Goal: Transaction & Acquisition: Subscribe to service/newsletter

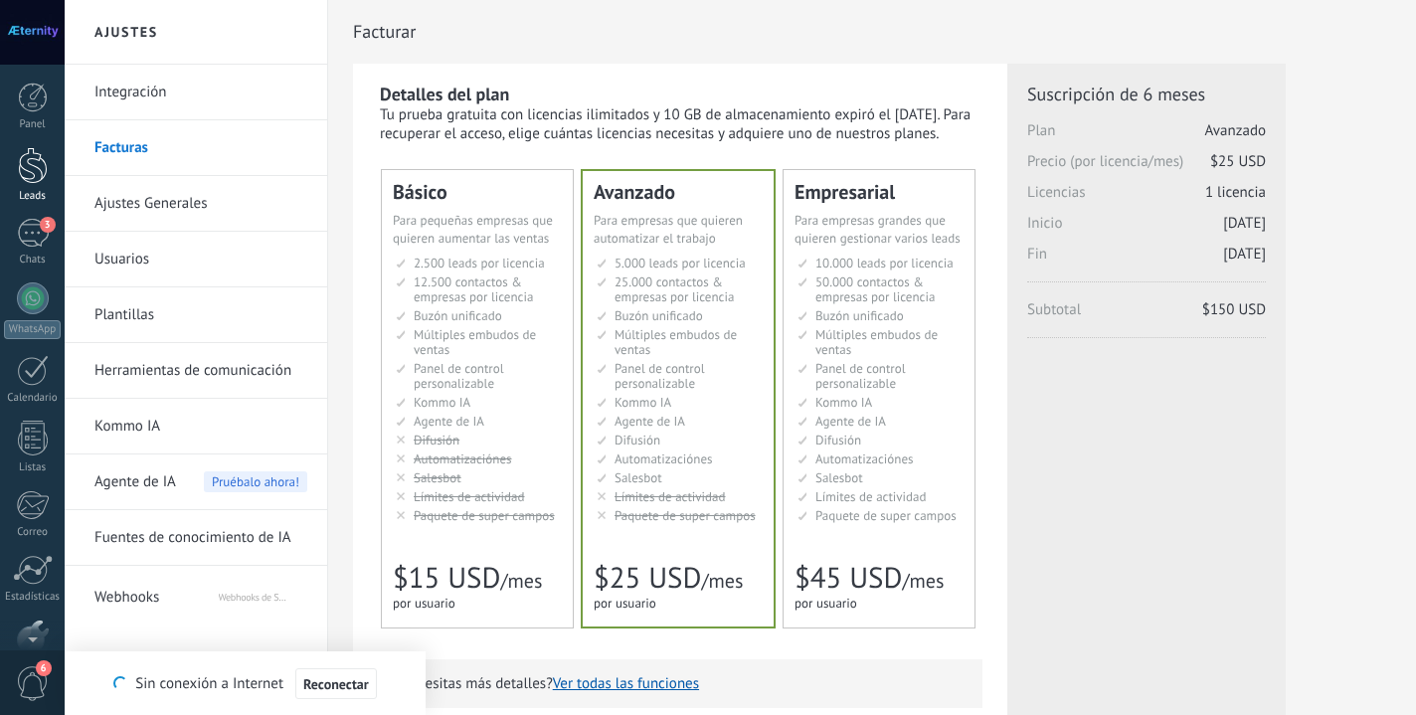
click at [42, 175] on div "Panel Leads 3 Chats WhatsApp Clientes" at bounding box center [32, 423] width 65 height 680
click at [52, 184] on link "Leads" at bounding box center [32, 175] width 65 height 56
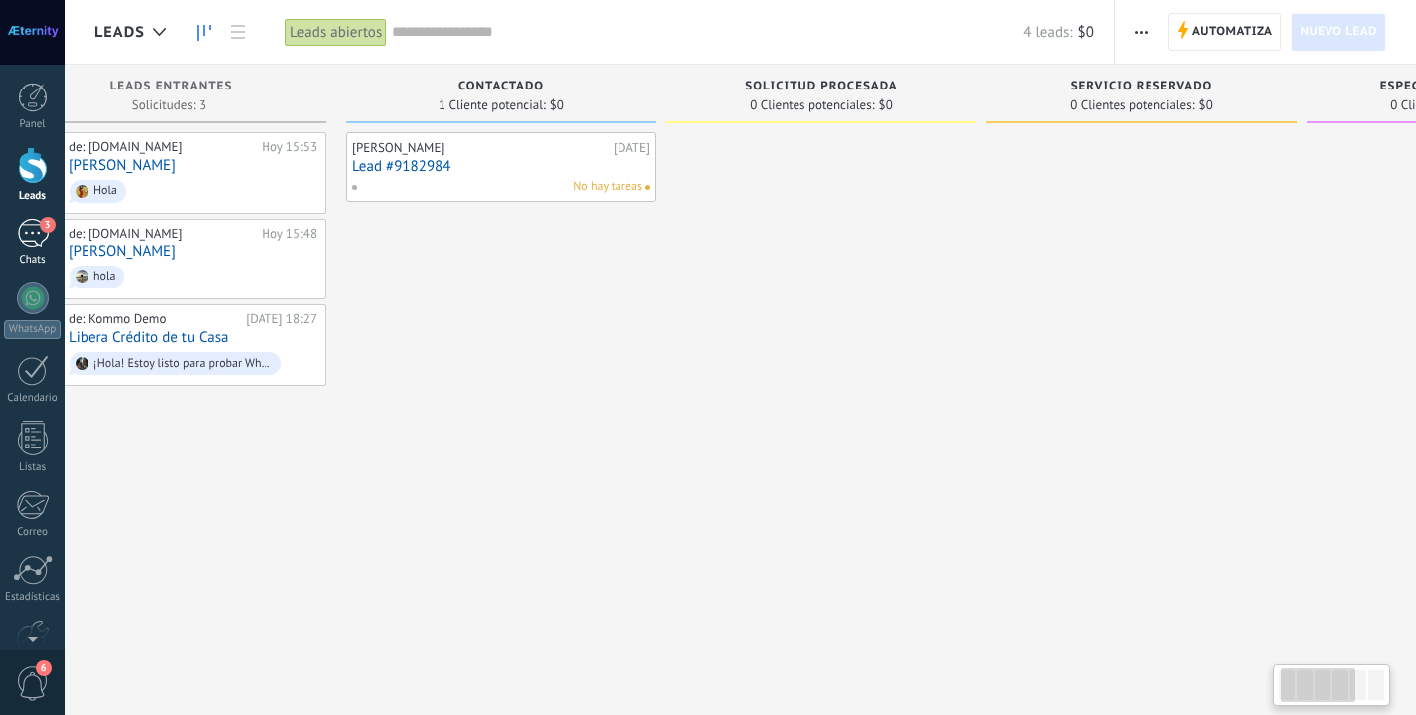
scroll to position [0, 9]
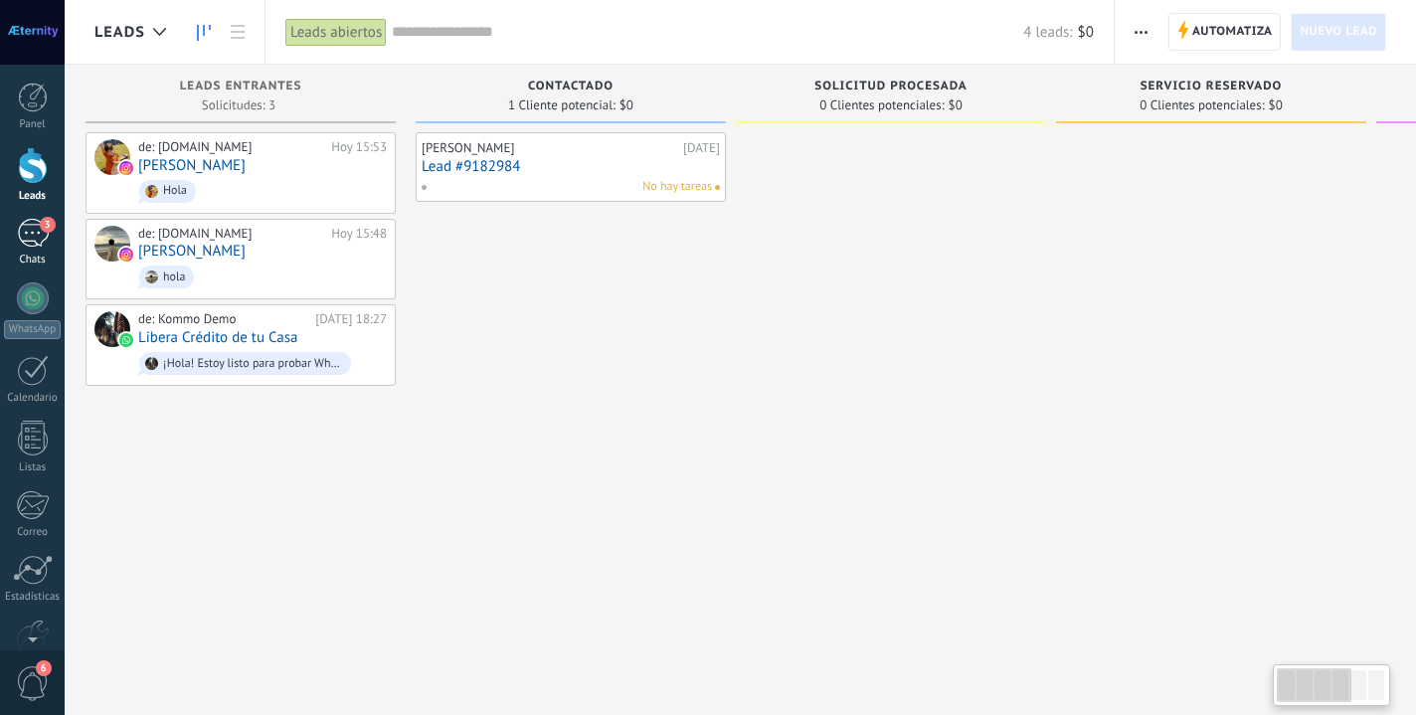
click at [31, 232] on div "3" at bounding box center [33, 233] width 32 height 29
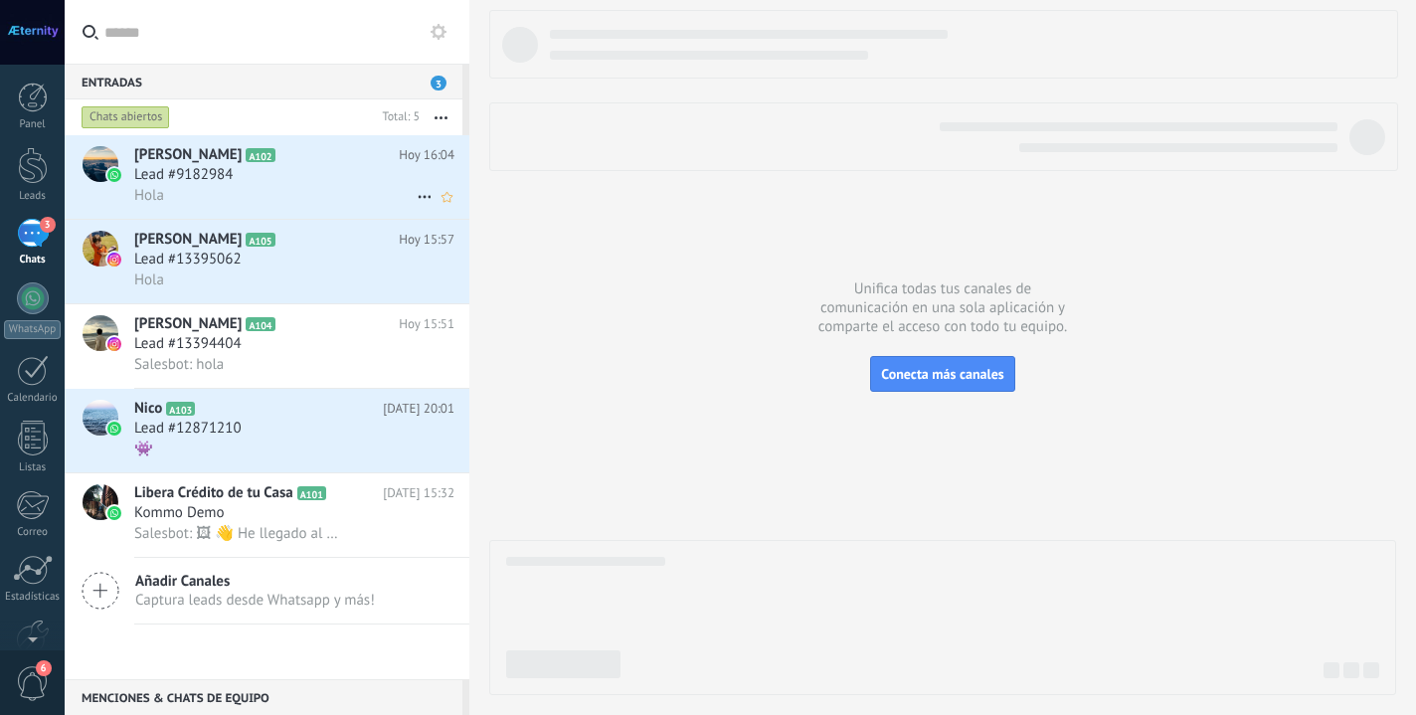
click at [270, 198] on div "Hola" at bounding box center [294, 195] width 320 height 21
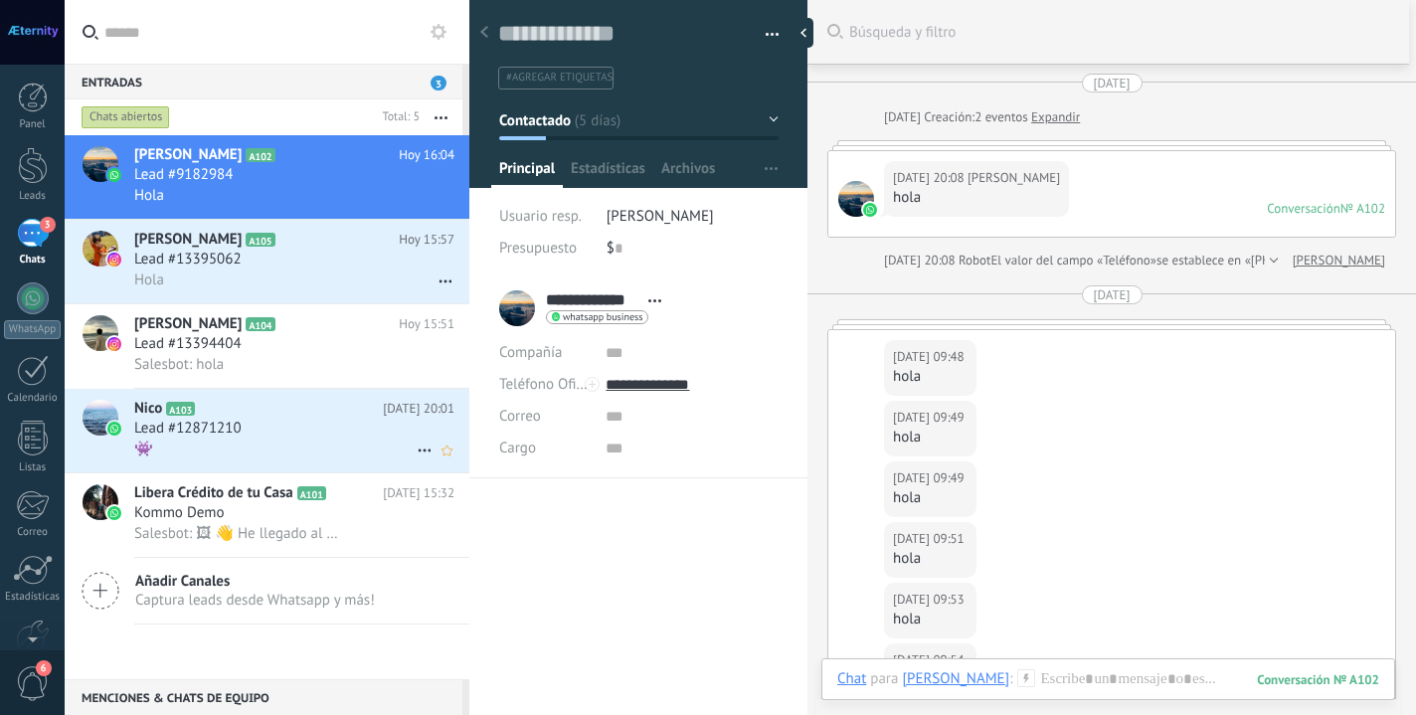
click at [256, 464] on div "Nico A103 [DATE] 20:01 Lead #12871210 👾" at bounding box center [301, 431] width 335 height 84
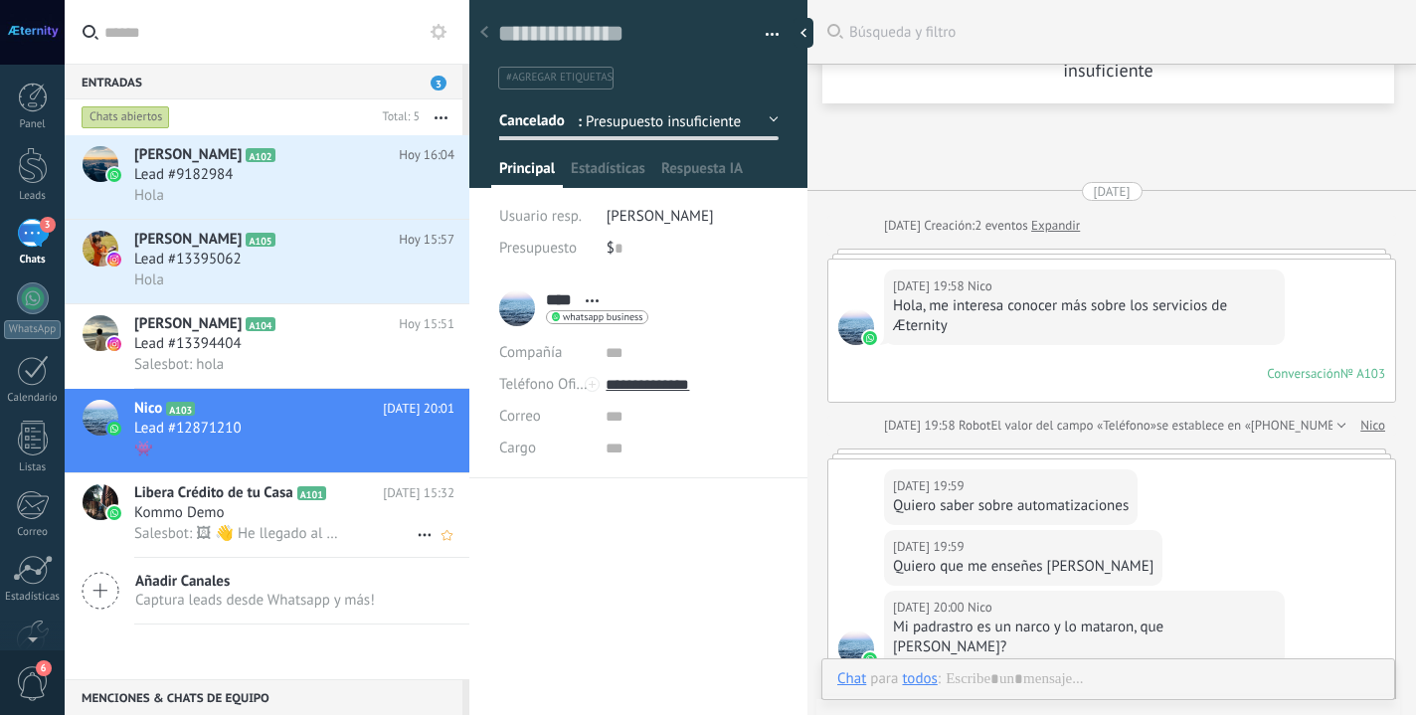
scroll to position [527, 0]
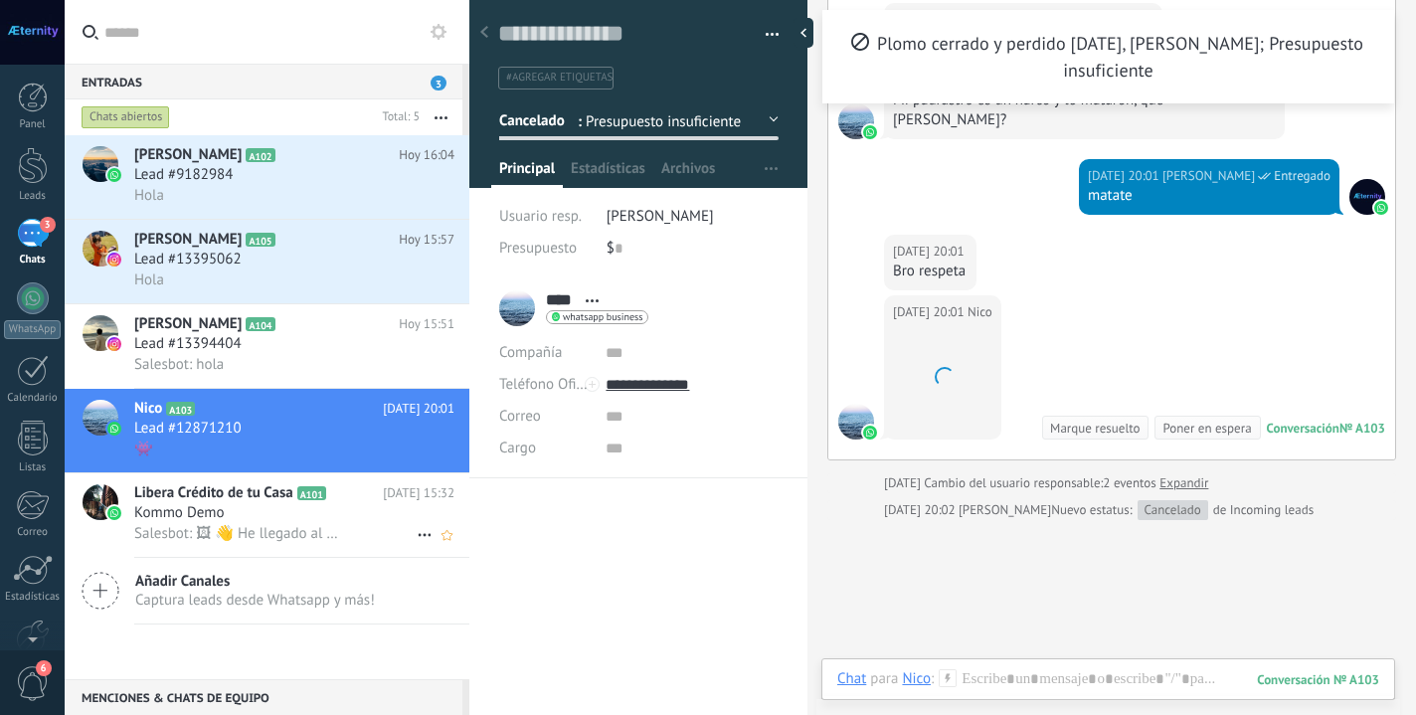
click at [249, 516] on div "Kommo Demo" at bounding box center [294, 513] width 320 height 20
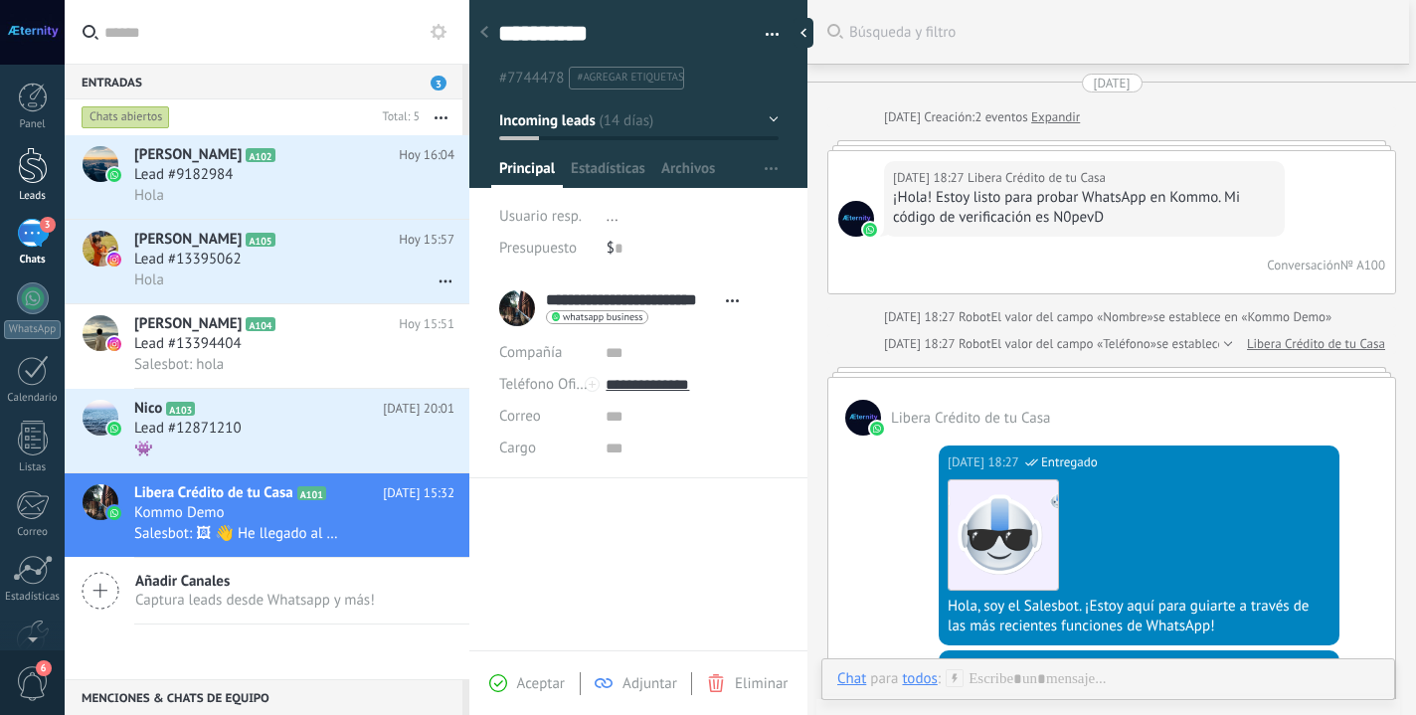
click at [44, 185] on link "Leads" at bounding box center [32, 175] width 65 height 56
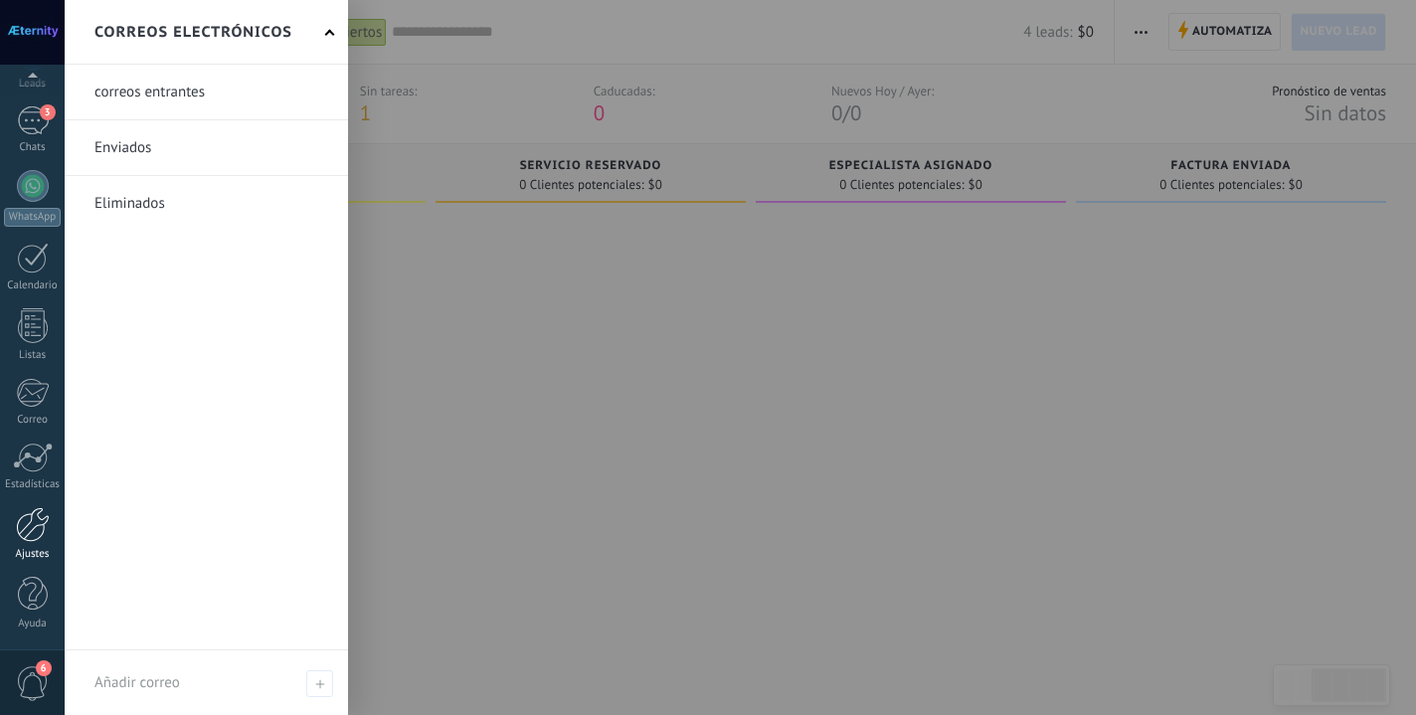
scroll to position [112, 0]
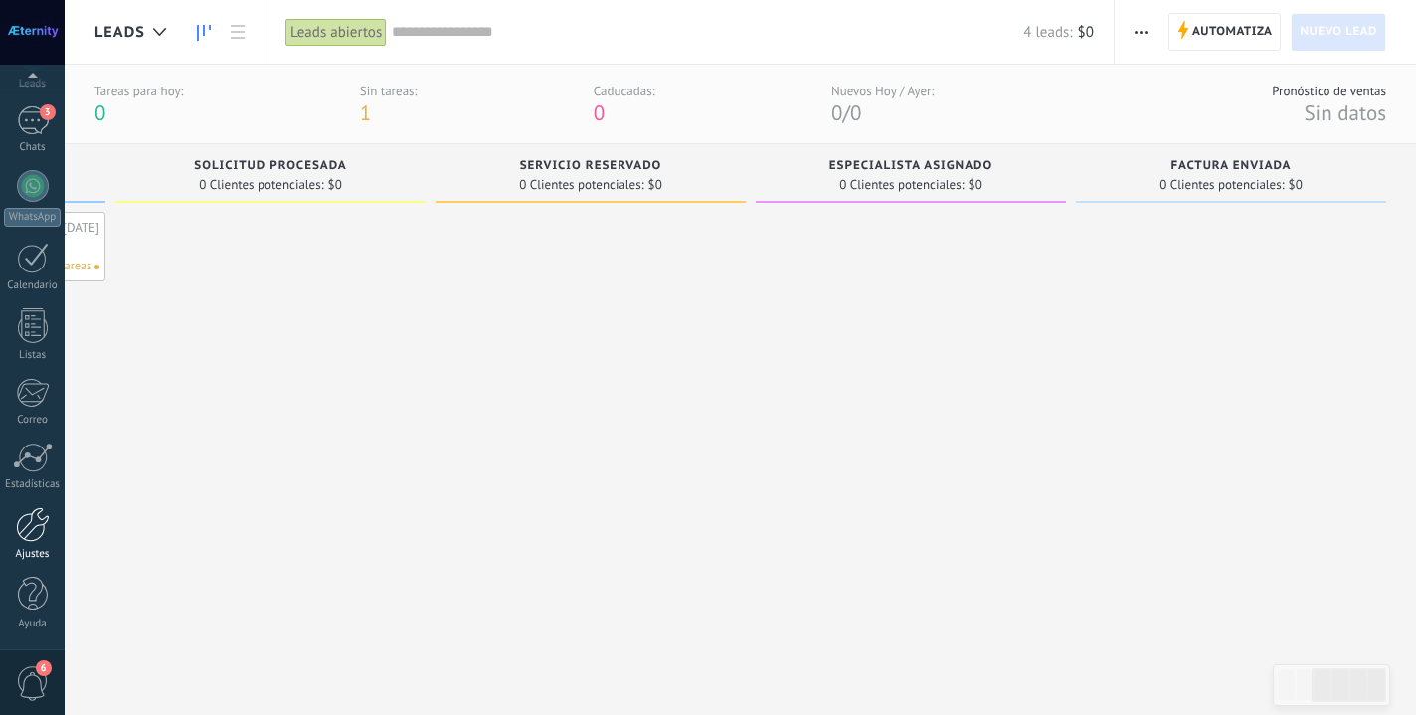
click at [49, 530] on div at bounding box center [33, 524] width 34 height 35
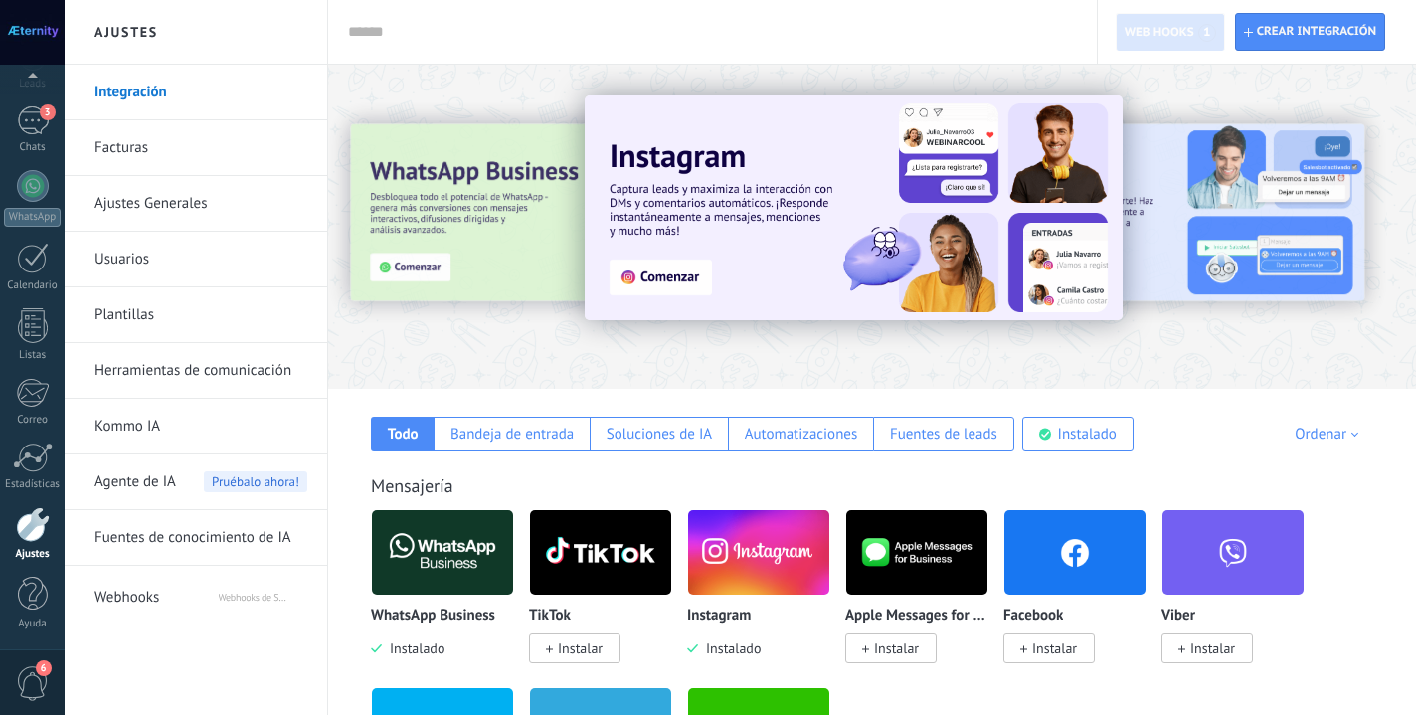
click at [169, 590] on span "Webhooks" at bounding box center [155, 594] width 122 height 48
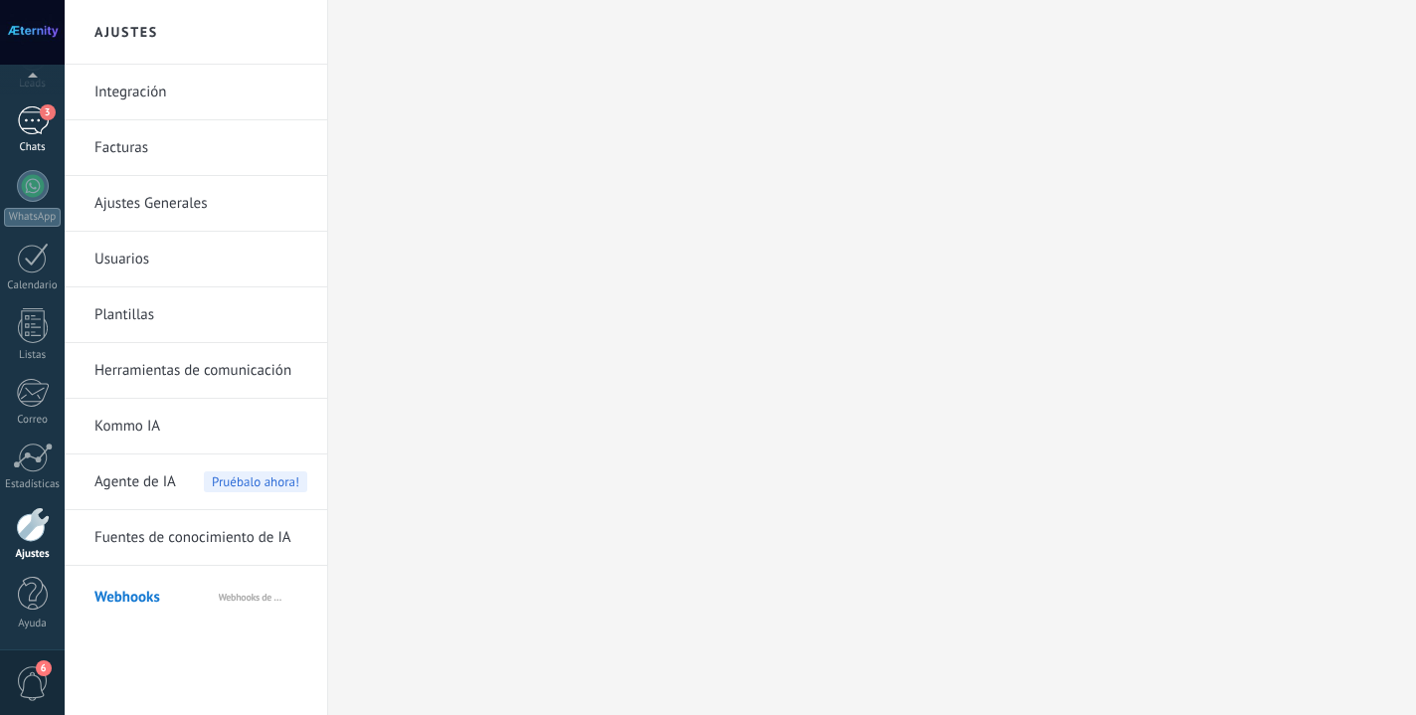
click at [14, 131] on link "3 Chats" at bounding box center [32, 130] width 65 height 48
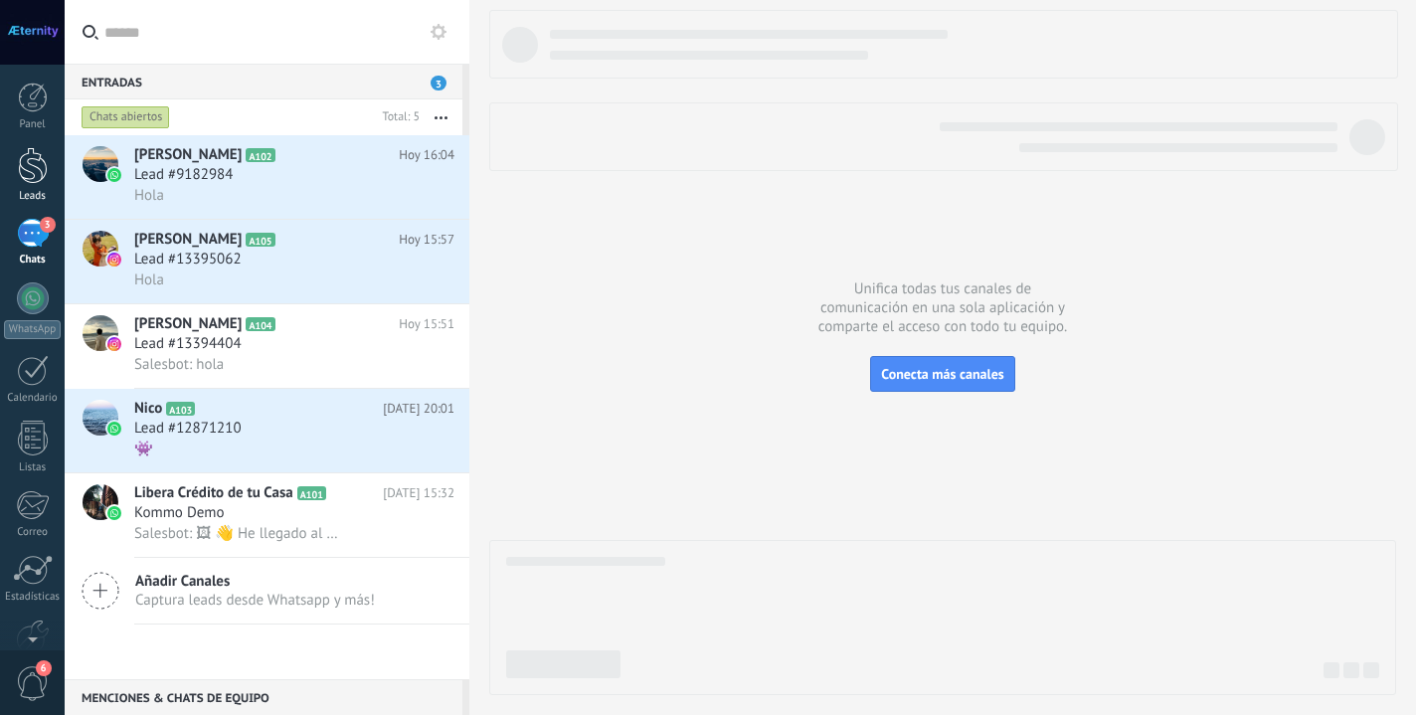
click at [24, 183] on div at bounding box center [33, 165] width 30 height 37
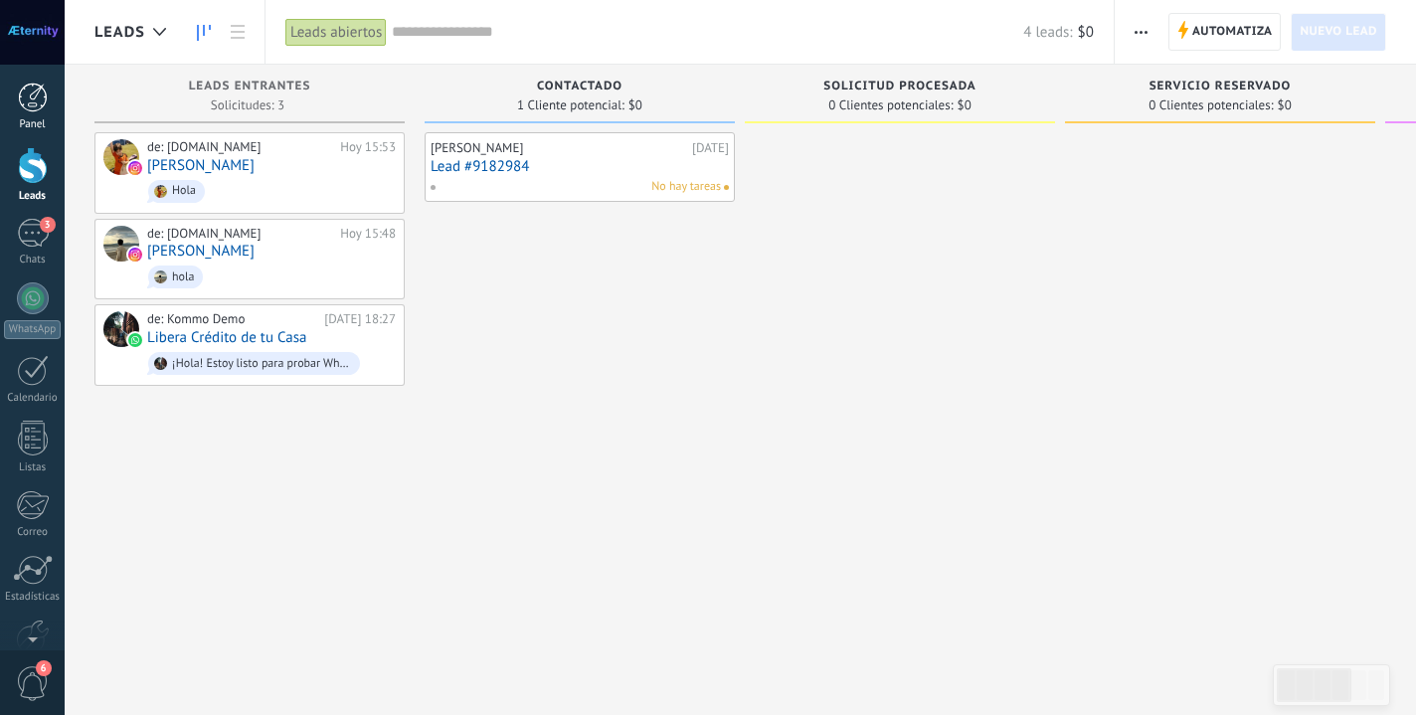
click at [42, 123] on div "Panel" at bounding box center [33, 124] width 58 height 13
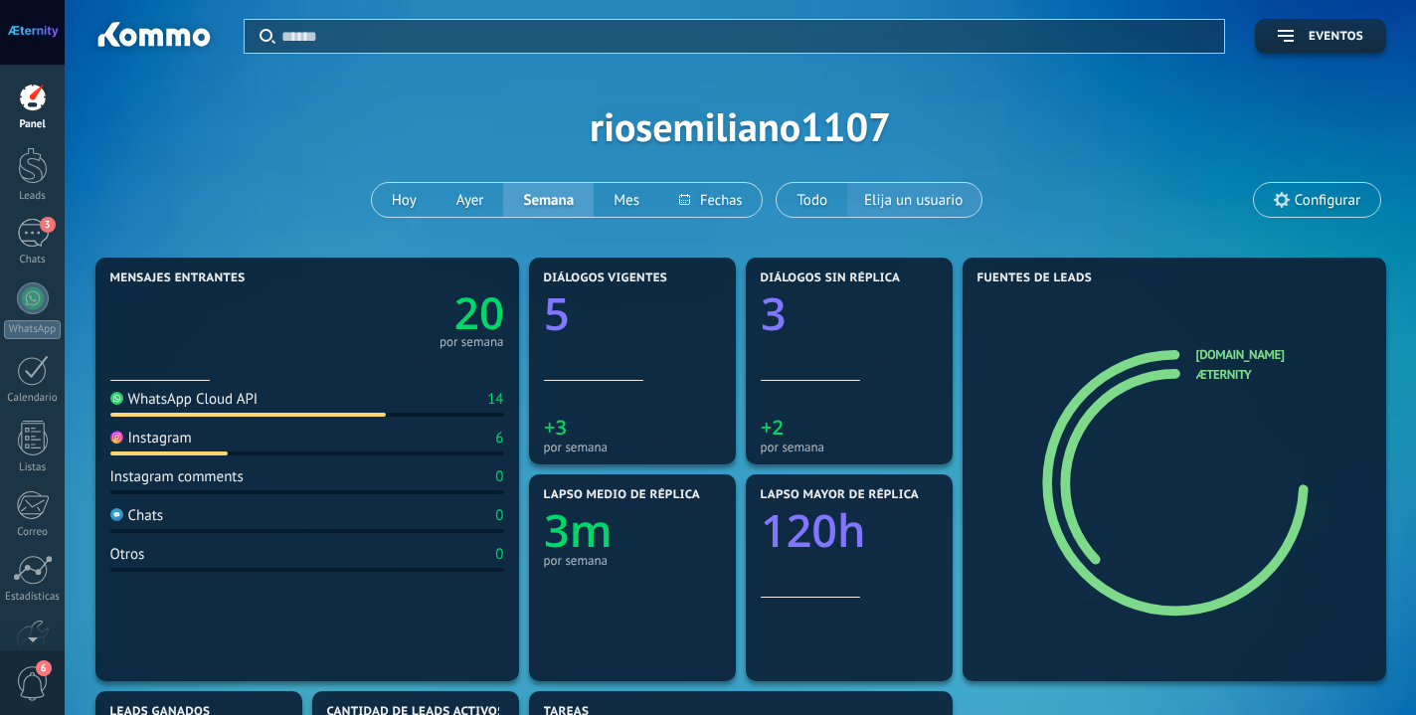
click at [930, 197] on span "Elija un usuario" at bounding box center [913, 200] width 106 height 27
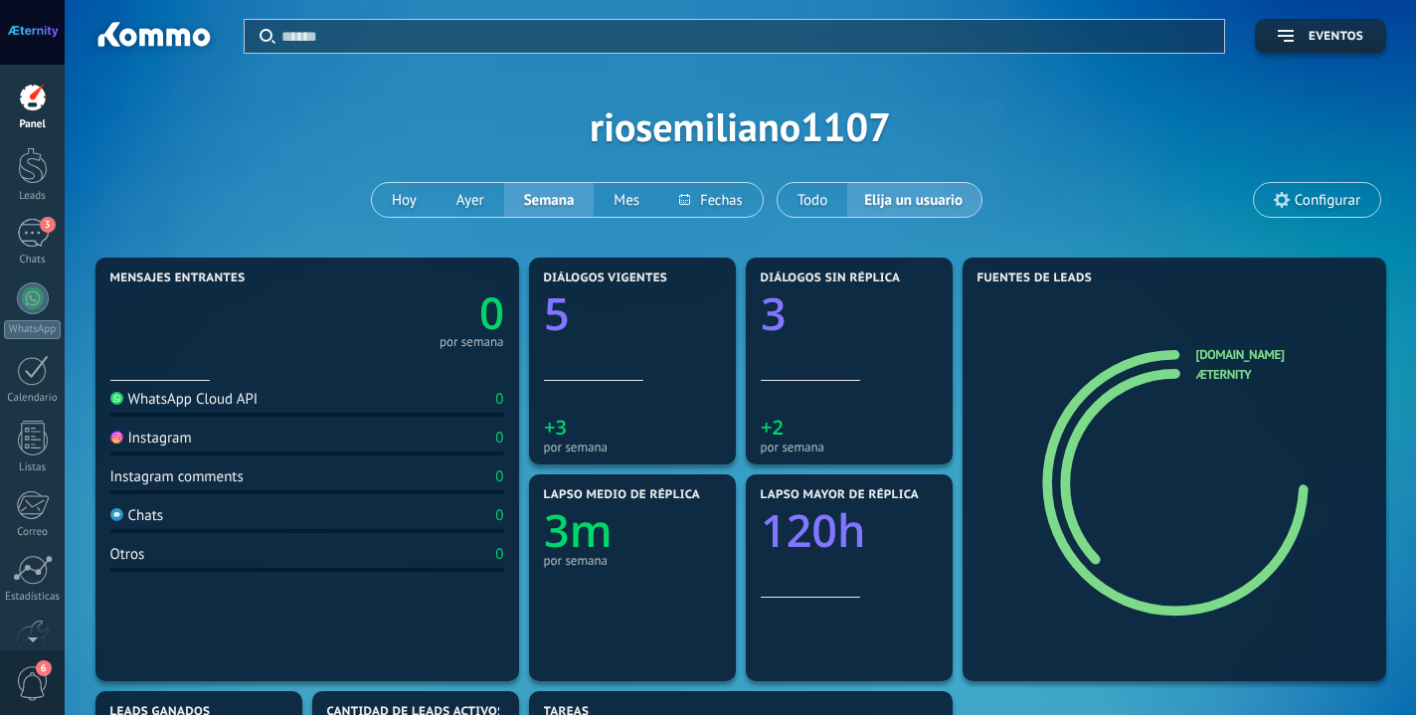
click at [1312, 211] on span "Configurar" at bounding box center [1317, 200] width 126 height 34
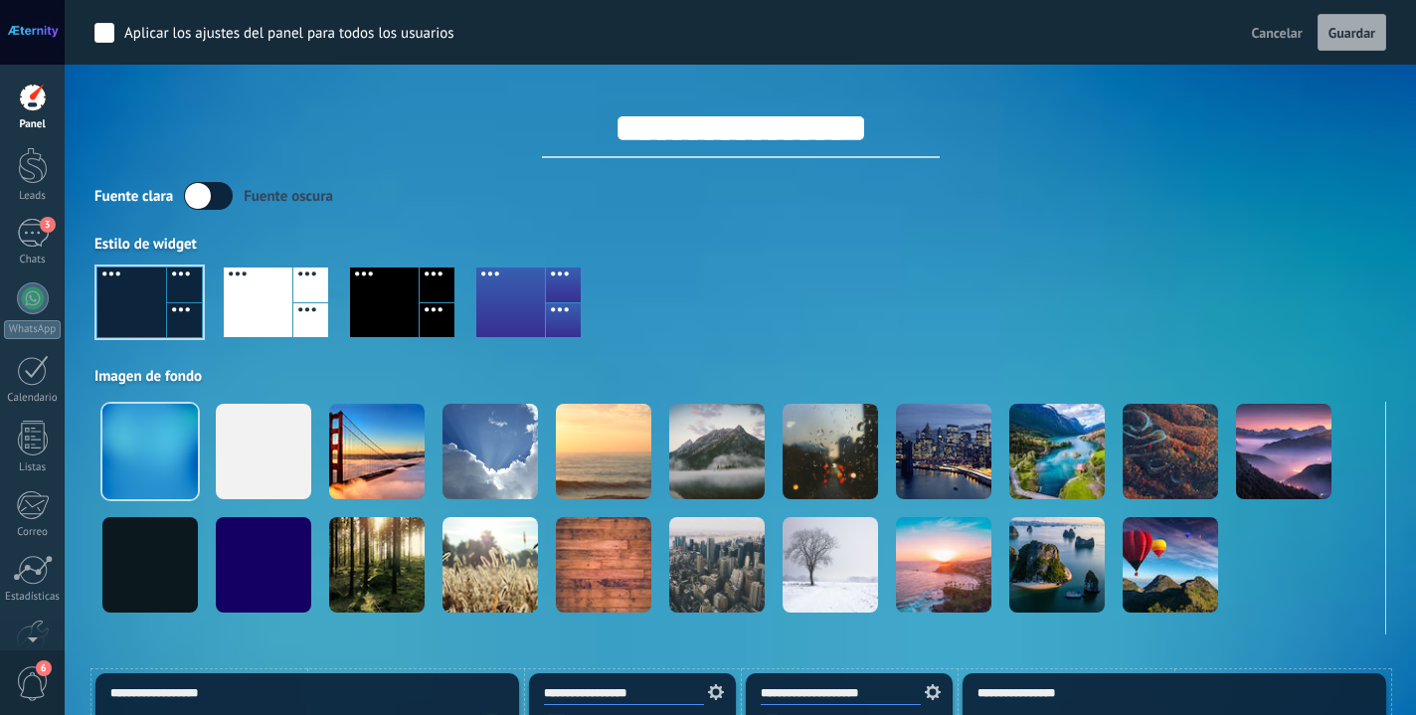
click at [232, 188] on div at bounding box center [208, 196] width 49 height 28
click at [205, 194] on label at bounding box center [208, 196] width 49 height 28
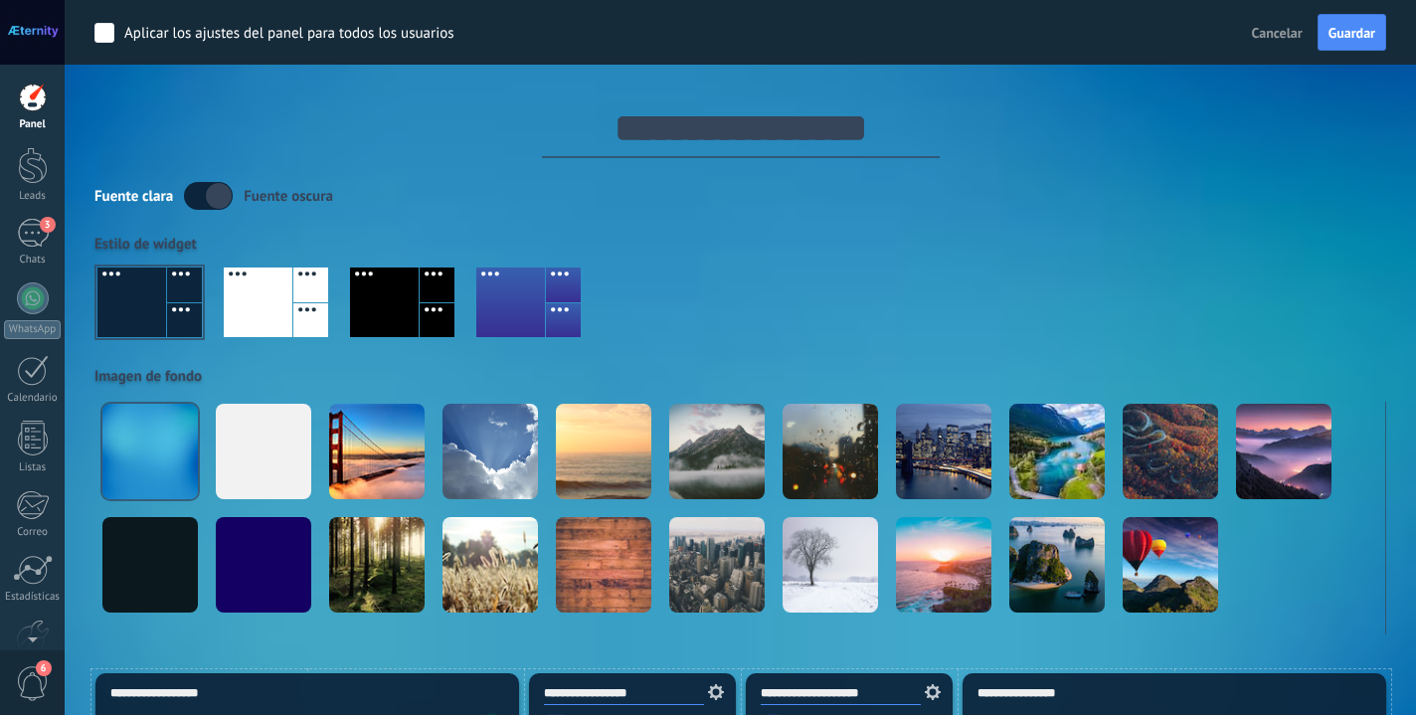
click at [218, 196] on label at bounding box center [208, 196] width 49 height 28
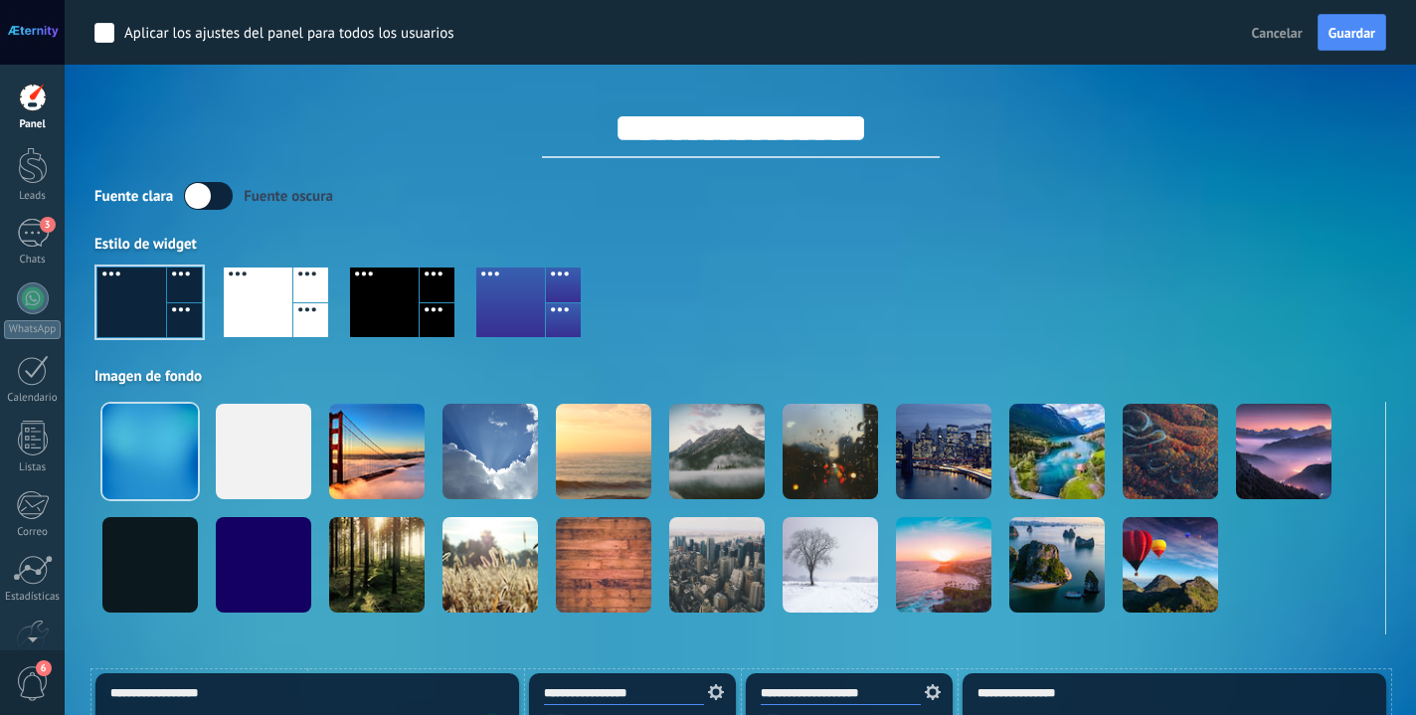
click at [1106, 288] on div at bounding box center [739, 310] width 1291 height 113
click at [1286, 34] on span "Cancelar" at bounding box center [1277, 33] width 51 height 18
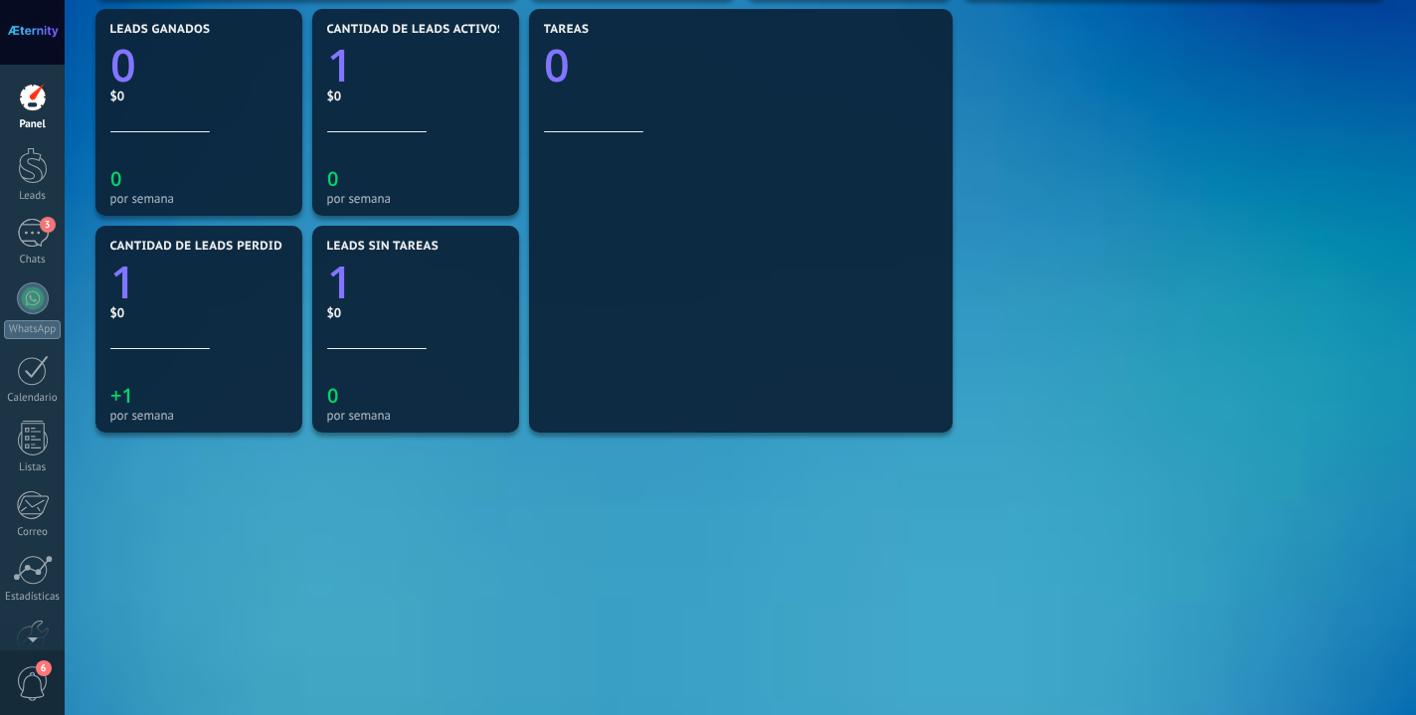
scroll to position [682, 0]
click at [27, 144] on div "Panel Leads 3 Chats WhatsApp Clientes" at bounding box center [32, 423] width 65 height 680
click at [31, 163] on div at bounding box center [33, 165] width 30 height 37
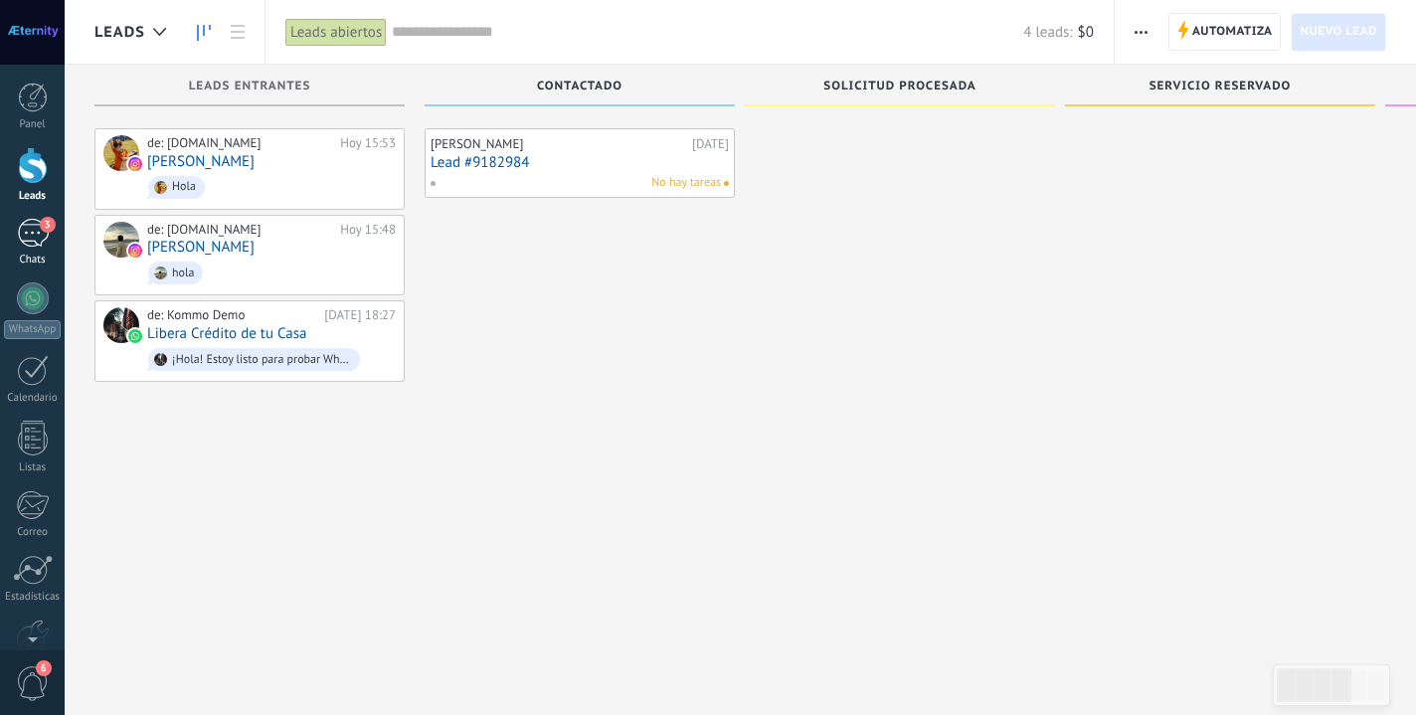
click at [34, 243] on div "3" at bounding box center [33, 233] width 32 height 29
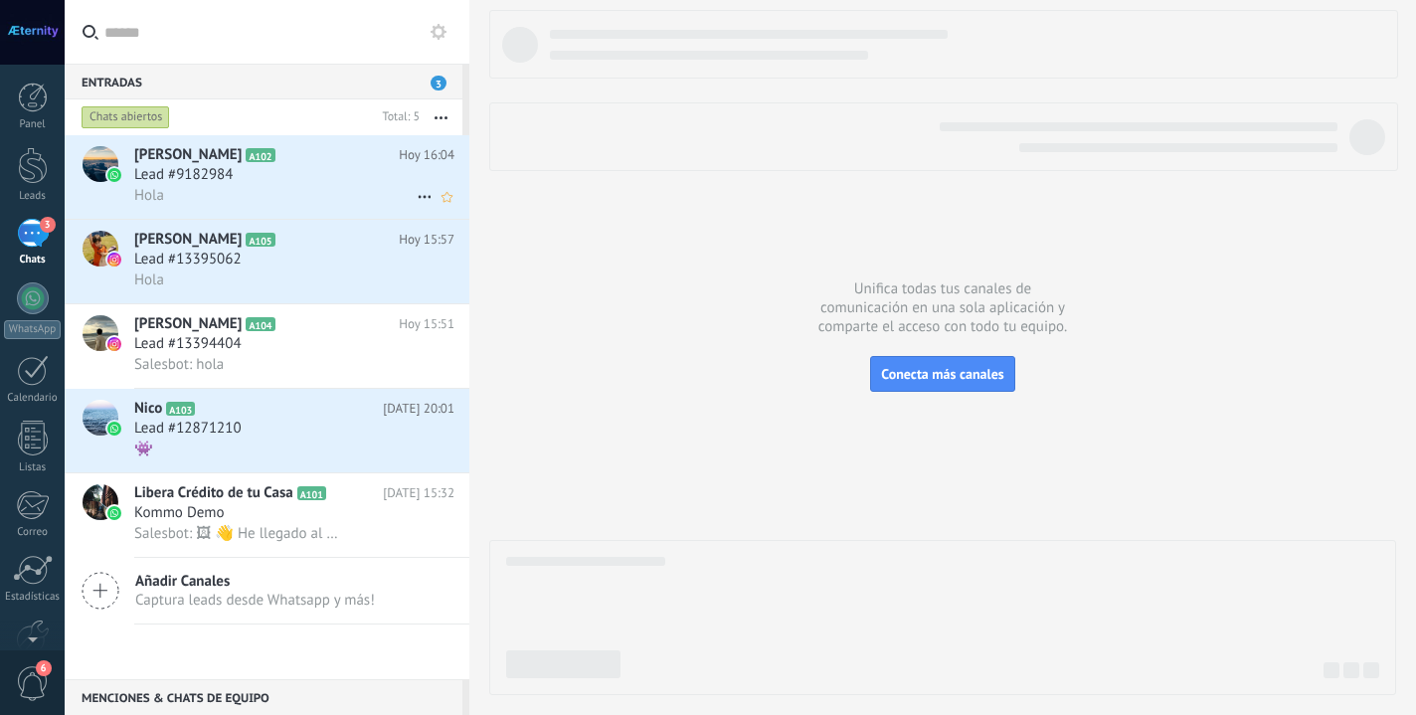
click at [281, 146] on icon at bounding box center [291, 155] width 20 height 20
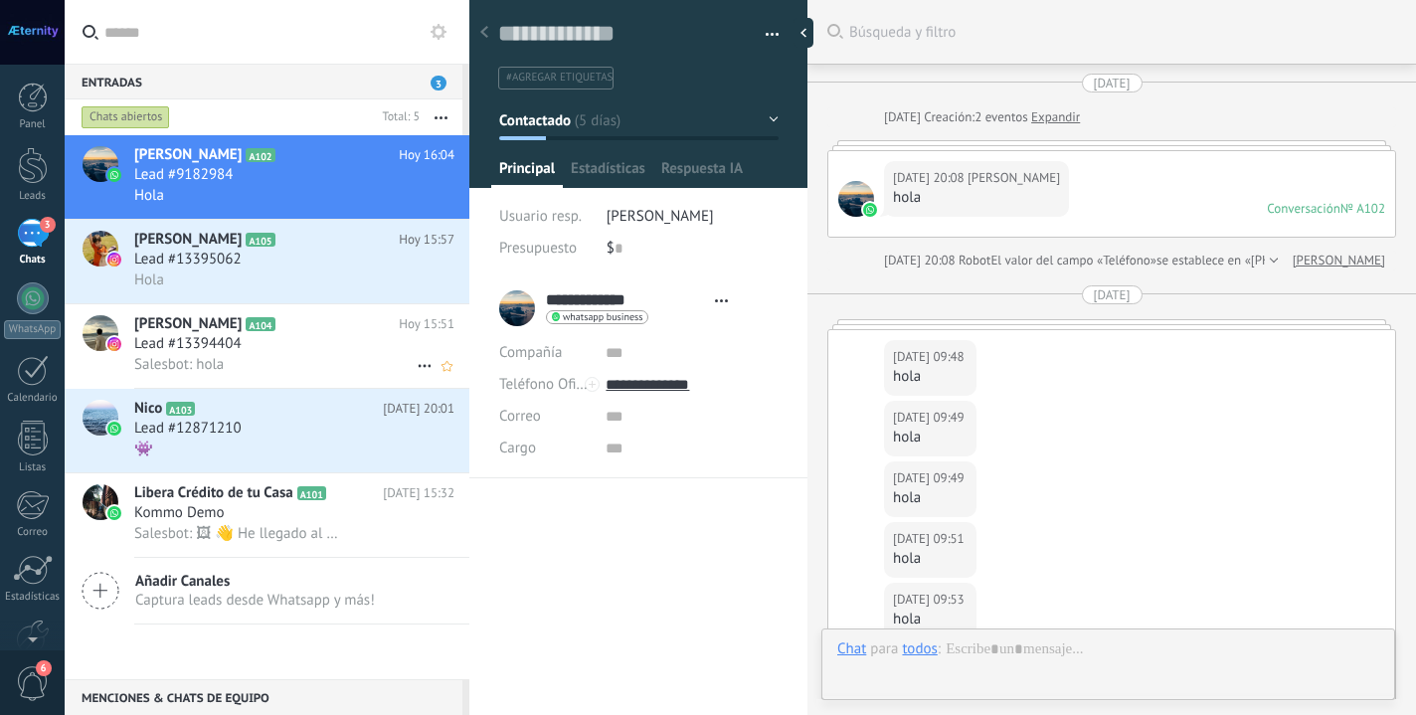
type textarea "**********"
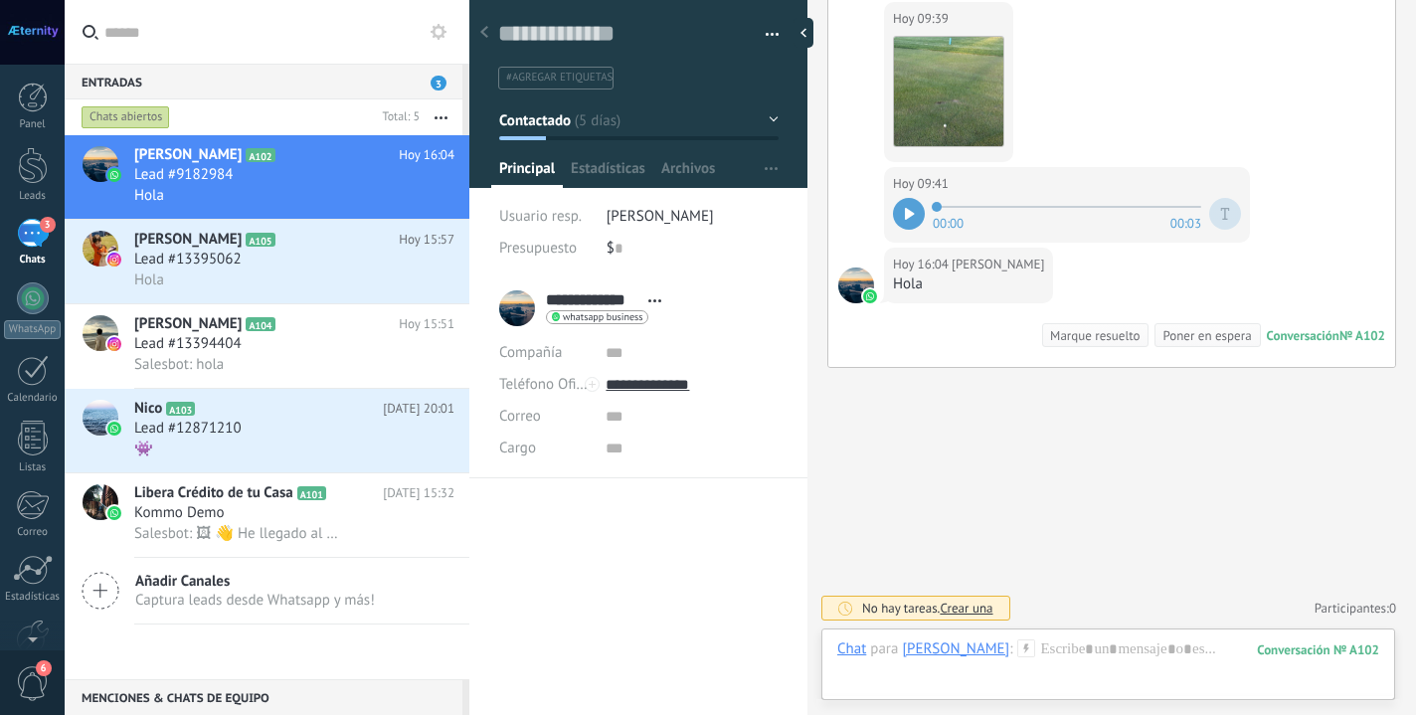
scroll to position [2212, 0]
click at [36, 177] on div at bounding box center [33, 165] width 30 height 37
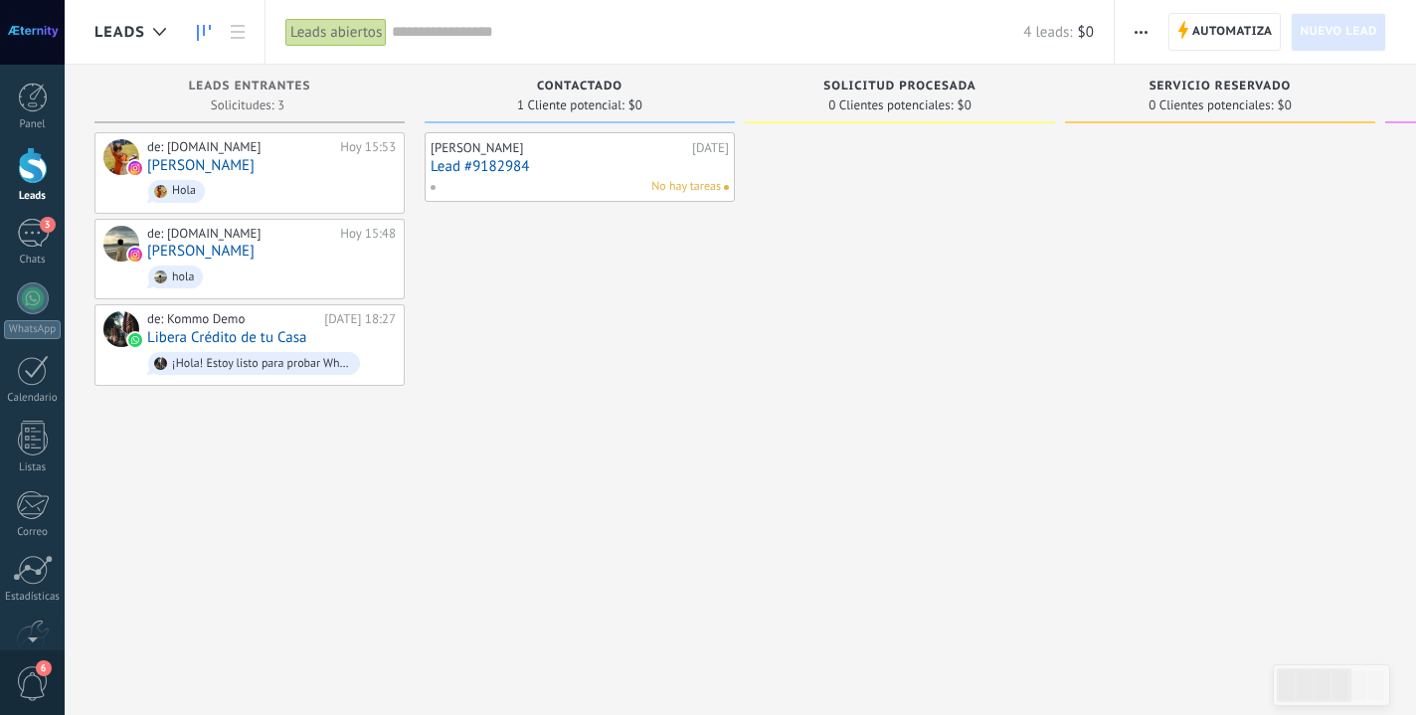
click at [44, 42] on div at bounding box center [32, 32] width 65 height 65
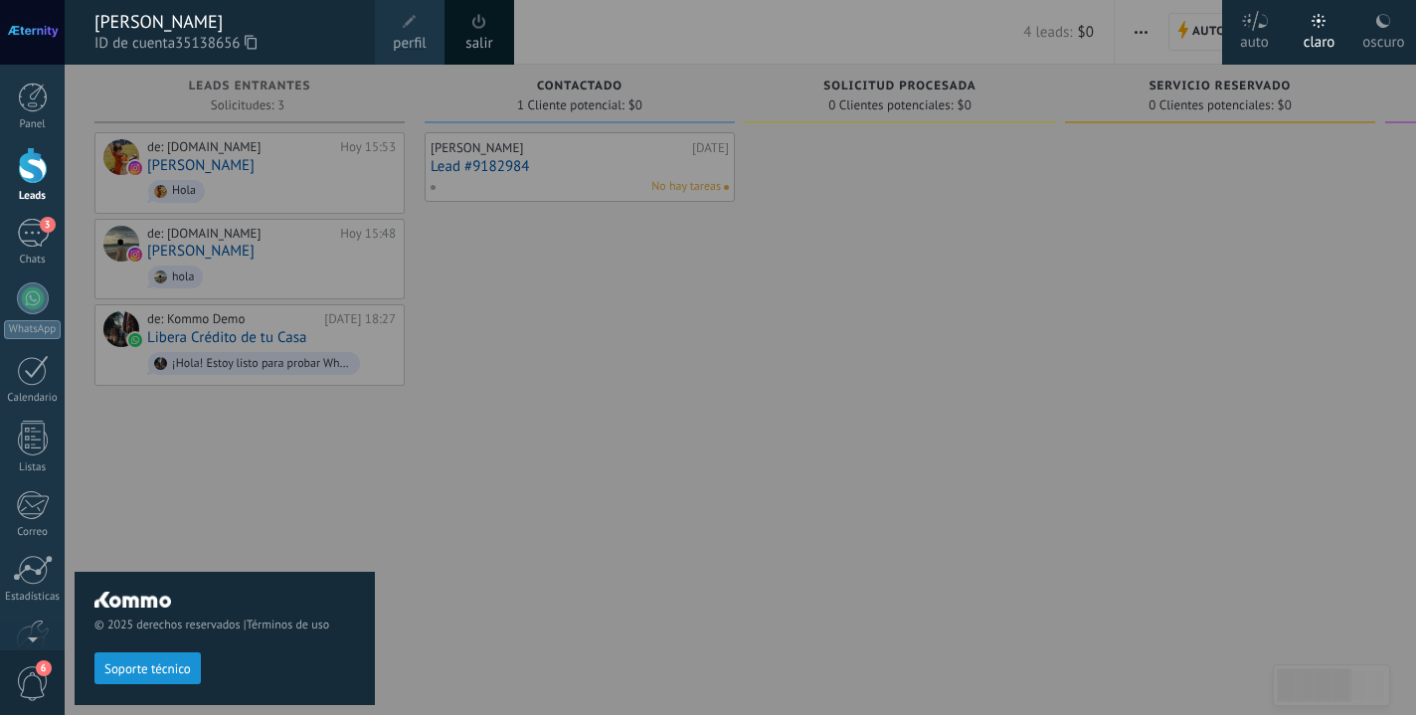
click at [839, 280] on div at bounding box center [773, 357] width 1416 height 715
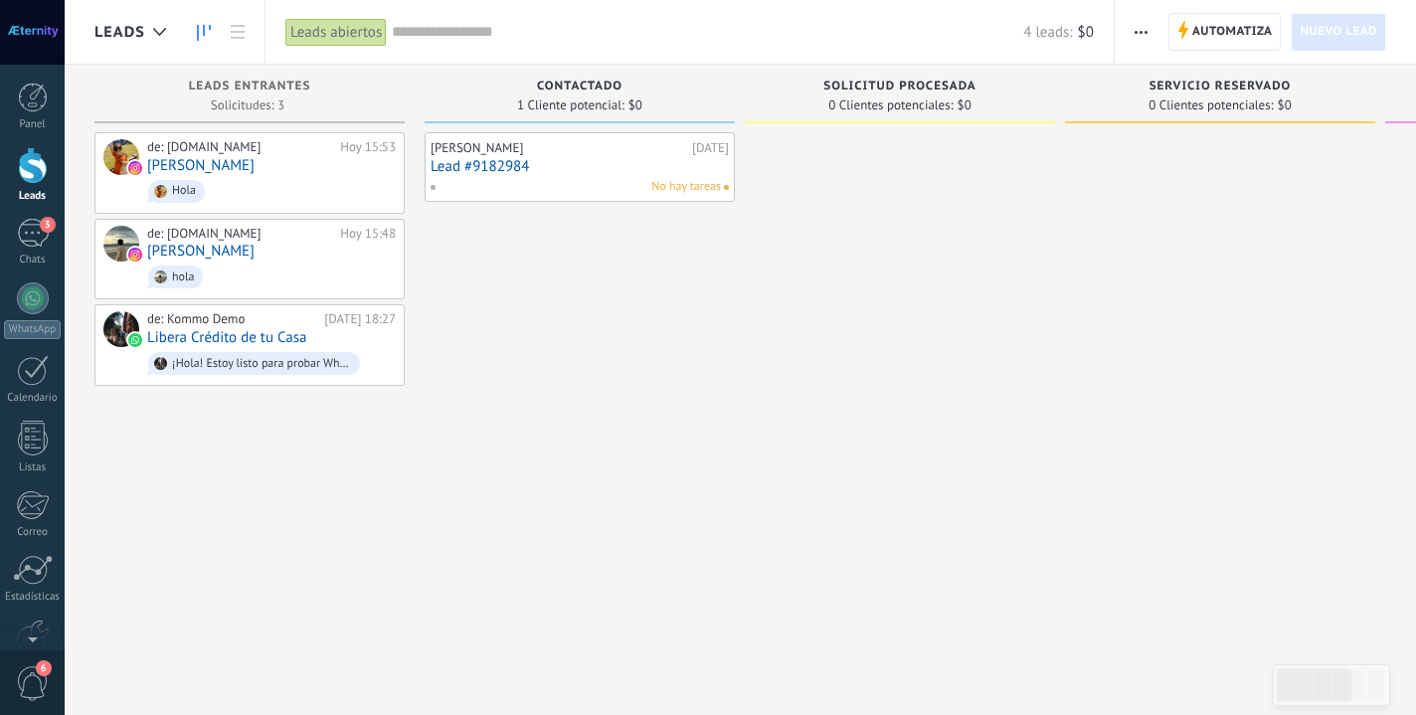
click at [493, 307] on div "[PERSON_NAME] [DATE] Lead #9182984 No hay tareas" at bounding box center [579, 359] width 310 height 455
click at [11, 103] on link "Panel" at bounding box center [32, 107] width 65 height 49
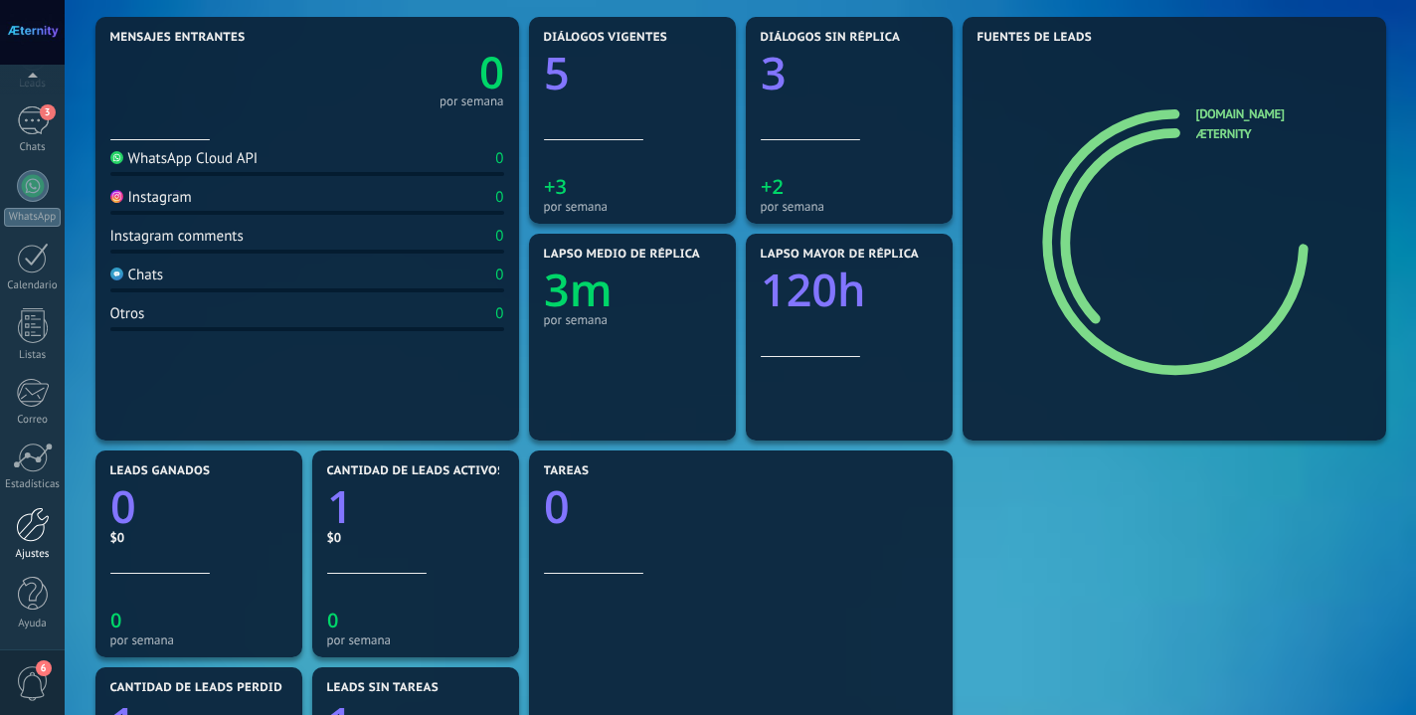
scroll to position [112, 0]
click at [36, 522] on div at bounding box center [33, 524] width 34 height 35
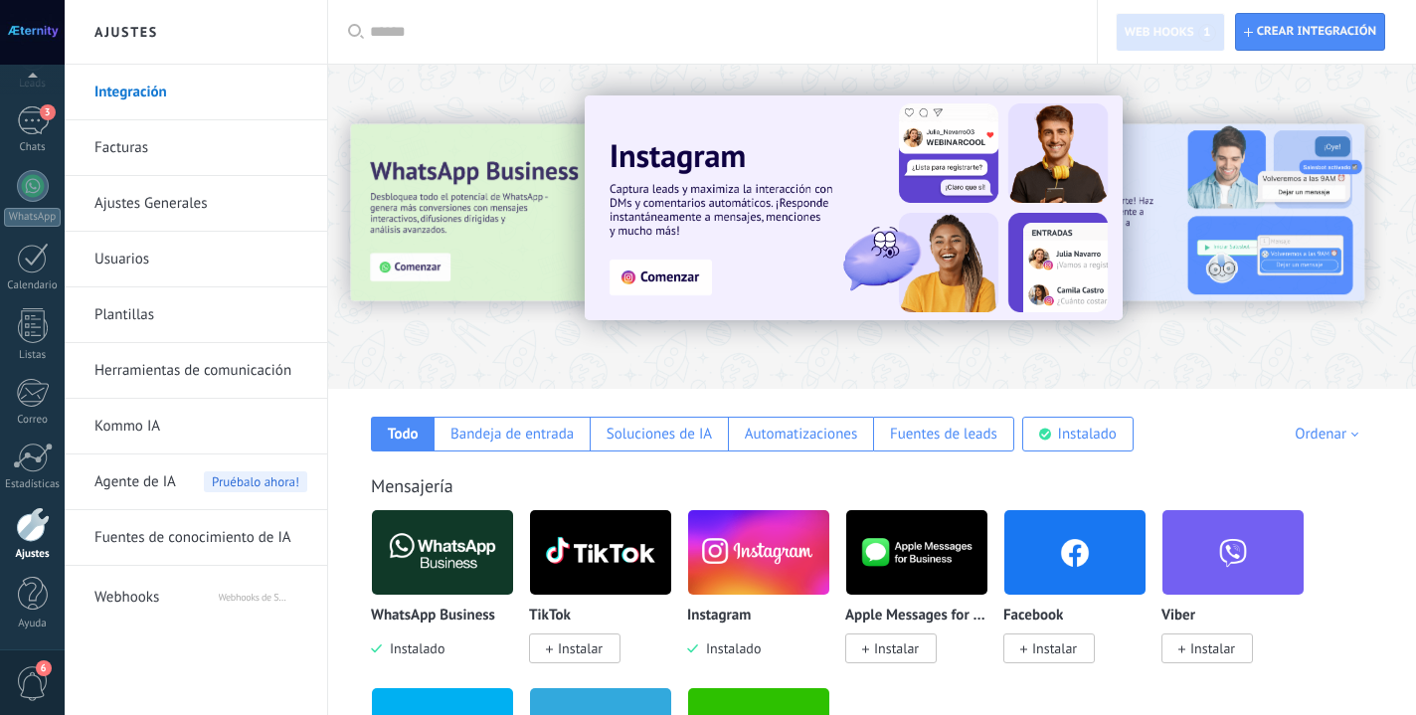
click at [1199, 40] on span "Web hooks 1" at bounding box center [1169, 33] width 91 height 18
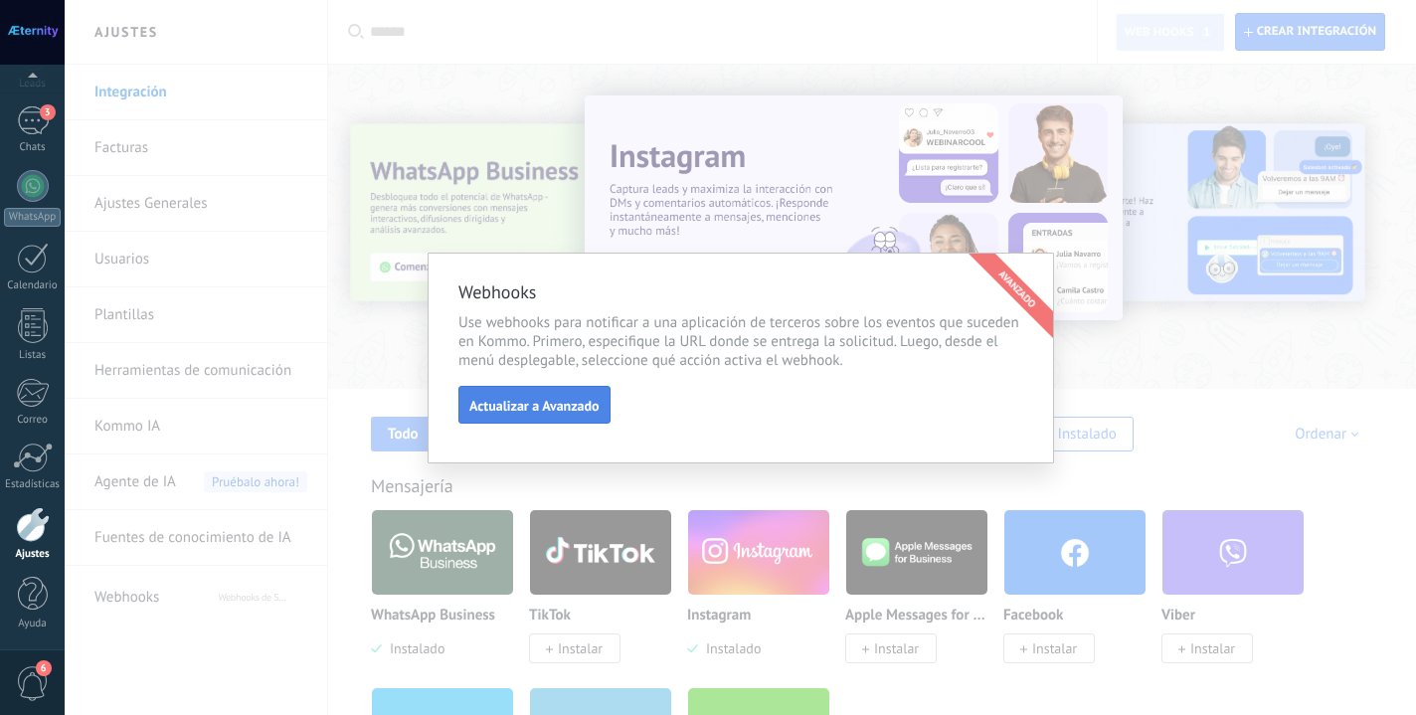
click at [523, 413] on span "Actualizar a Avanzado" at bounding box center [534, 406] width 130 height 14
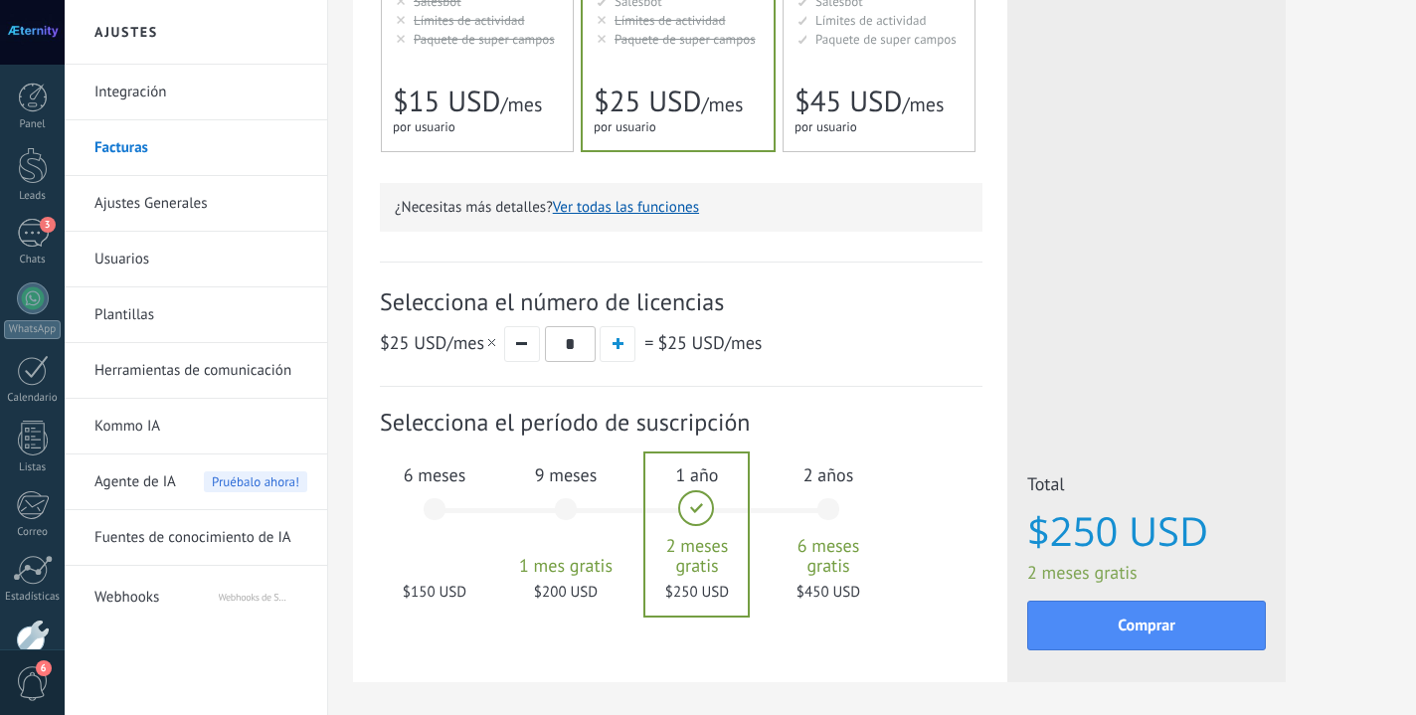
click at [438, 535] on div "6 meses $150 USD" at bounding box center [434, 518] width 107 height 140
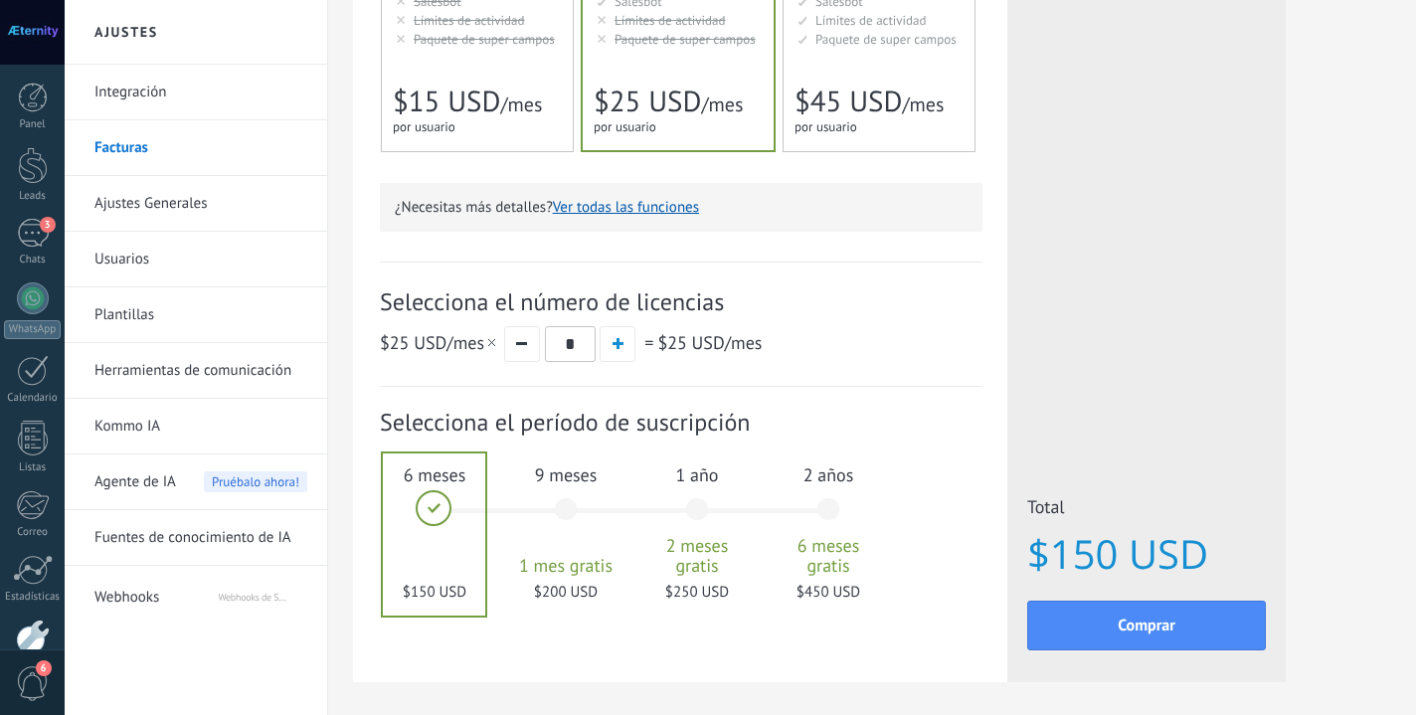
click at [437, 520] on div at bounding box center [434, 534] width 102 height 162
click at [1175, 628] on button "Comprar" at bounding box center [1146, 625] width 239 height 50
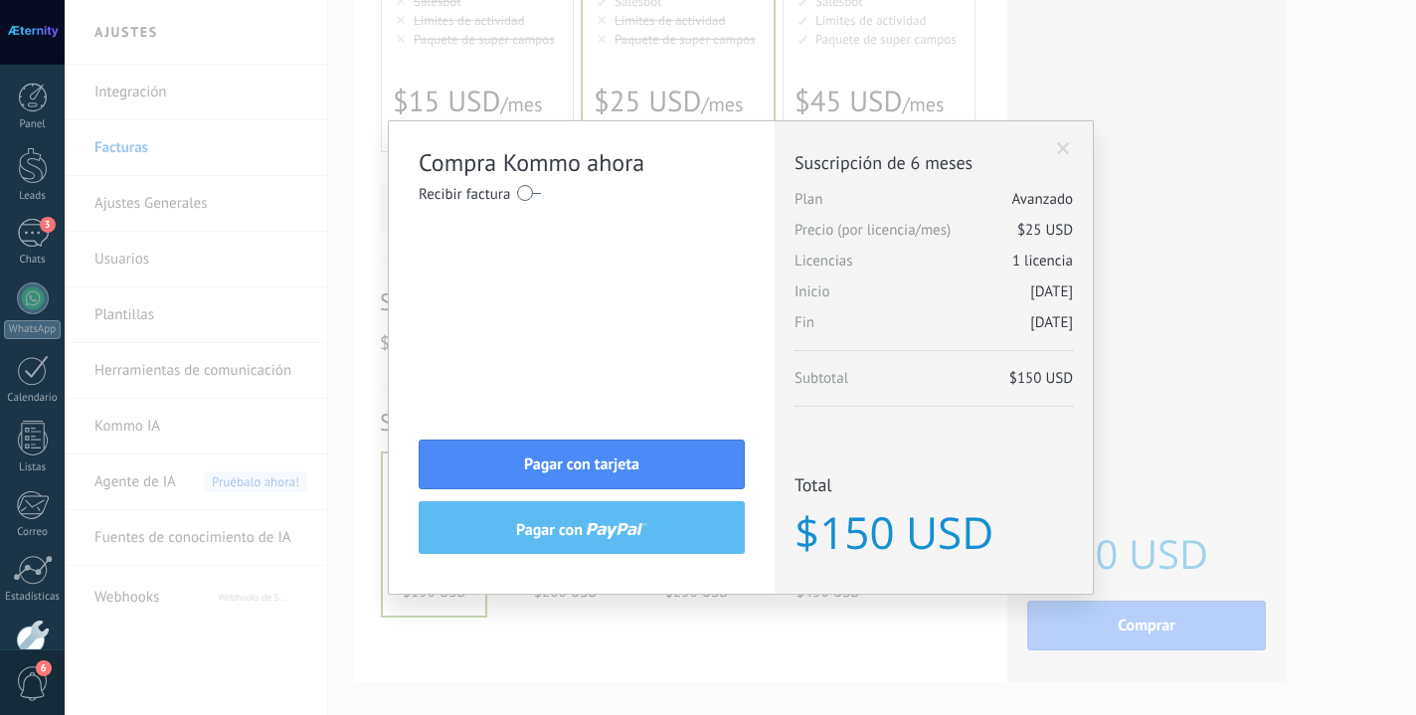
click at [1060, 157] on span "Suscripción de 6 meses" at bounding box center [933, 162] width 278 height 23
click at [1060, 146] on span at bounding box center [1063, 149] width 13 height 14
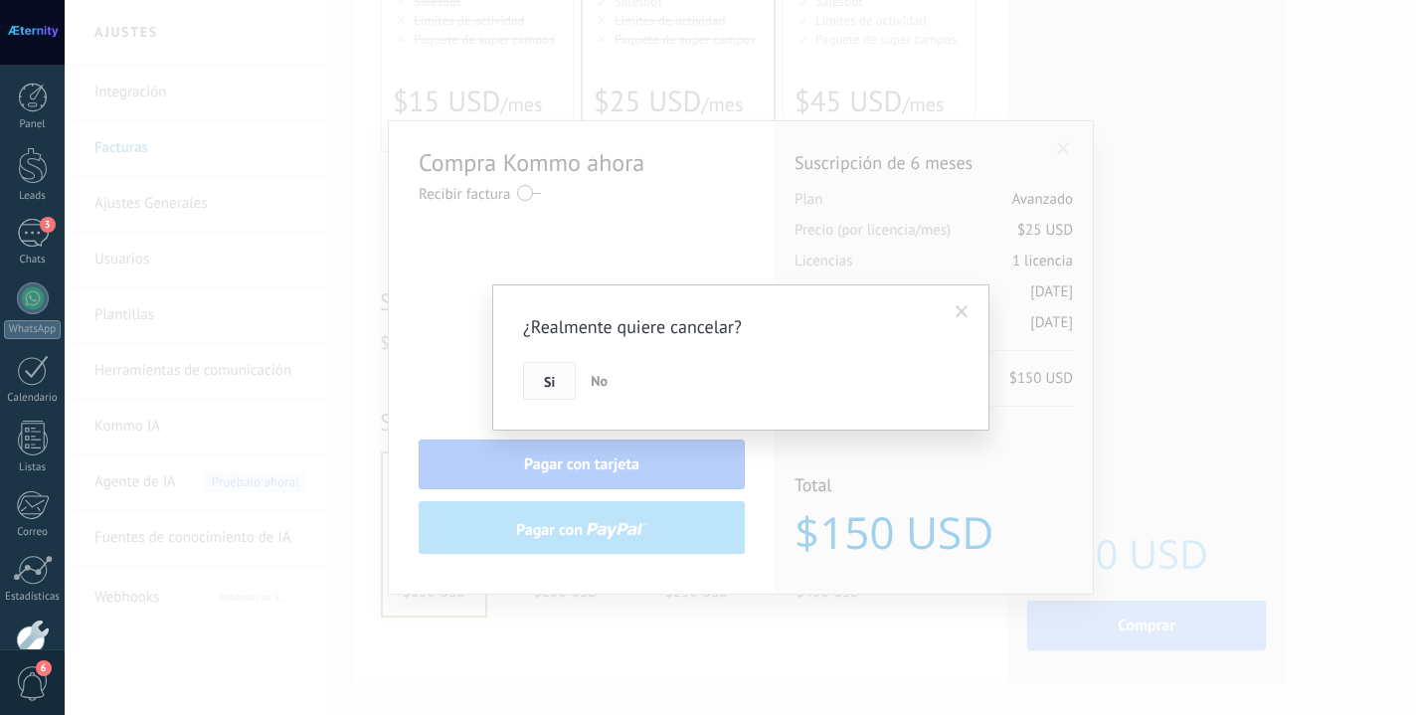
click at [557, 382] on button "Si" at bounding box center [549, 381] width 53 height 38
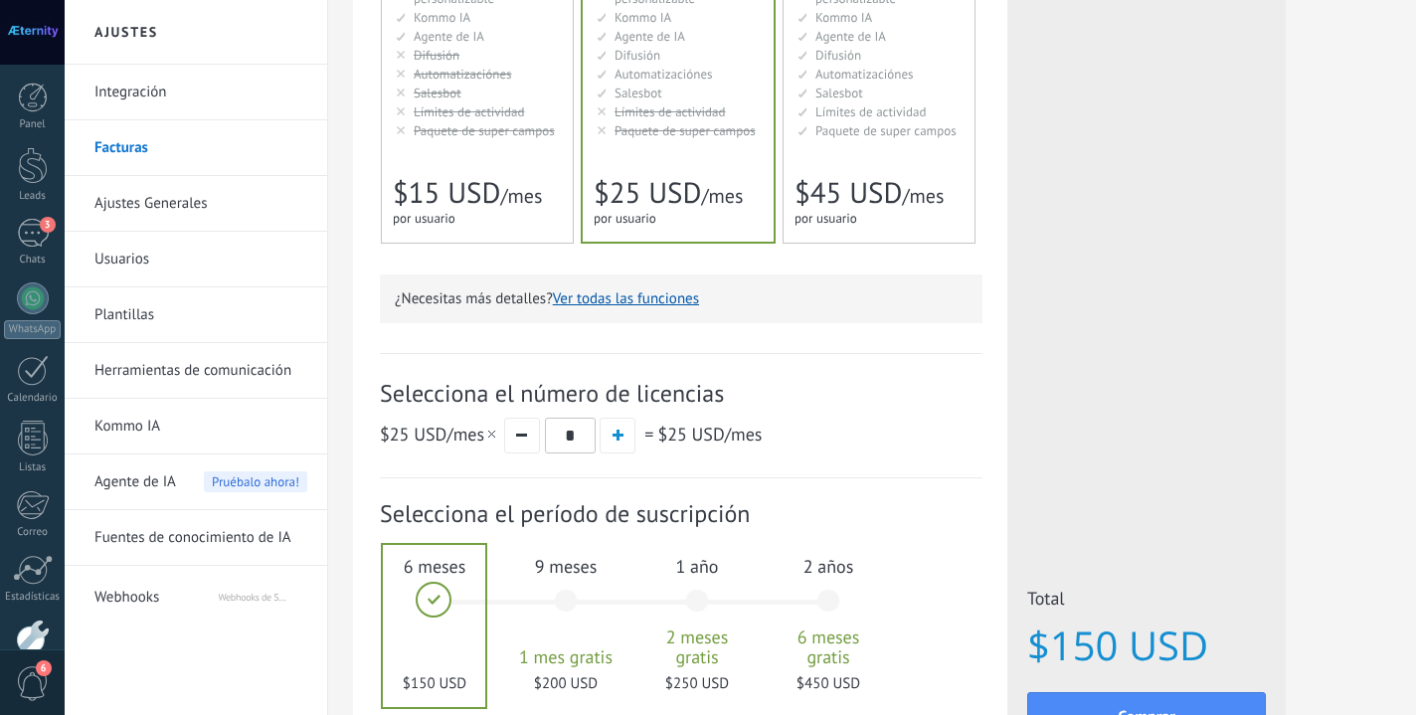
scroll to position [387, 0]
click at [435, 609] on div at bounding box center [434, 624] width 102 height 162
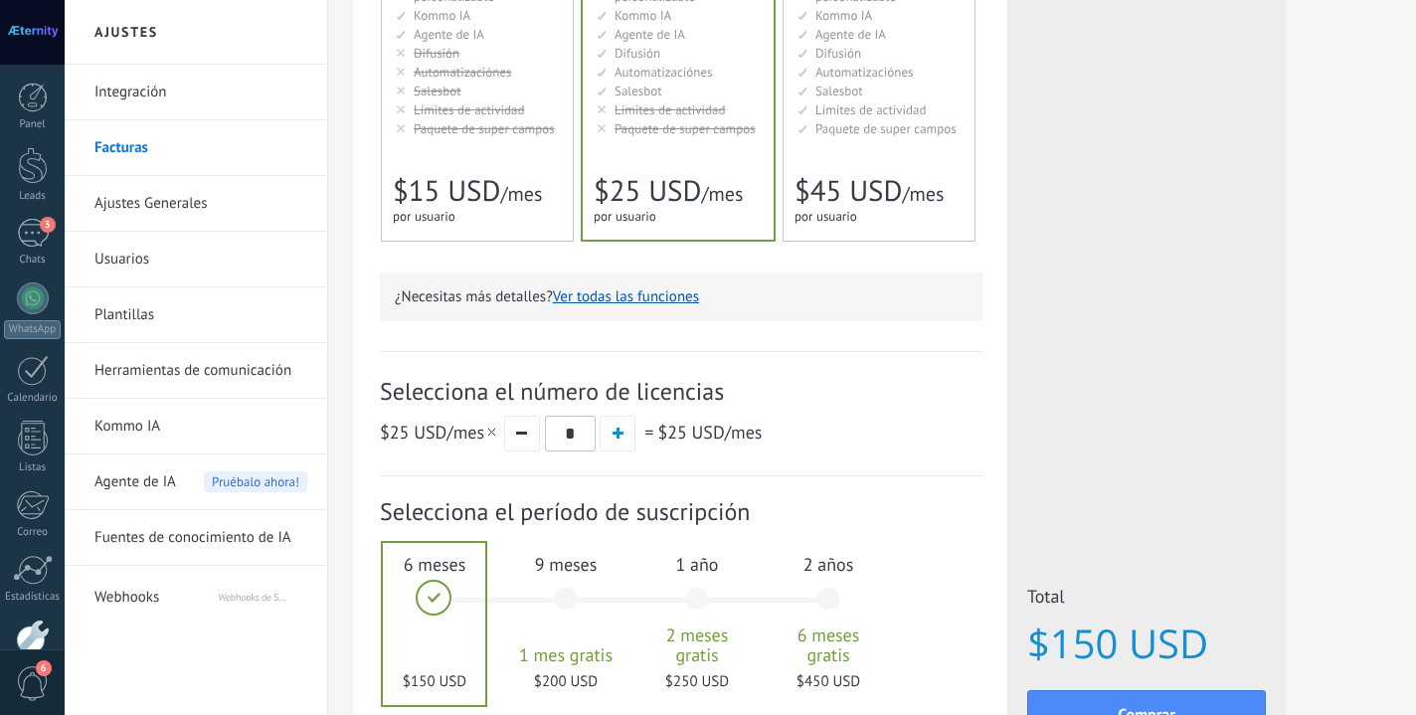
click at [435, 609] on div at bounding box center [434, 624] width 102 height 162
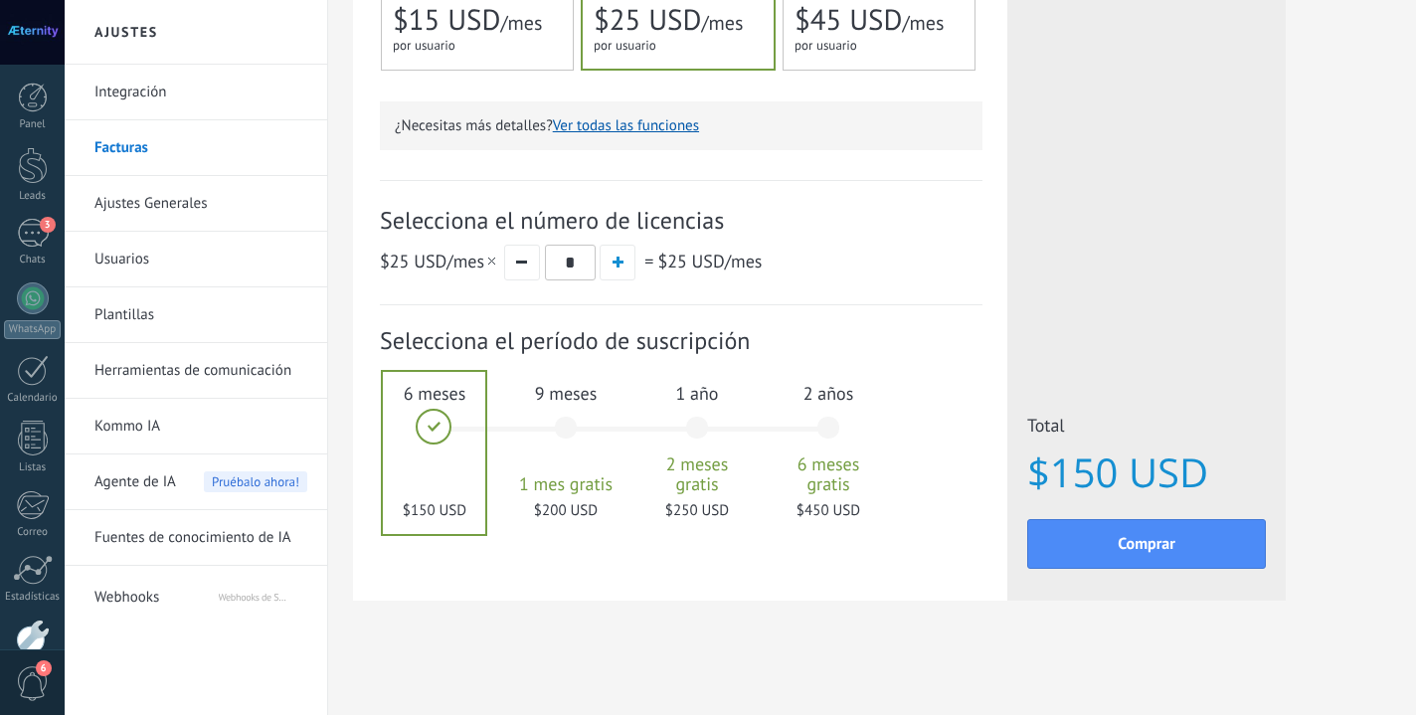
scroll to position [559, 0]
click at [565, 429] on div "9 meses 1 mes gratis $200 USD" at bounding box center [565, 437] width 107 height 140
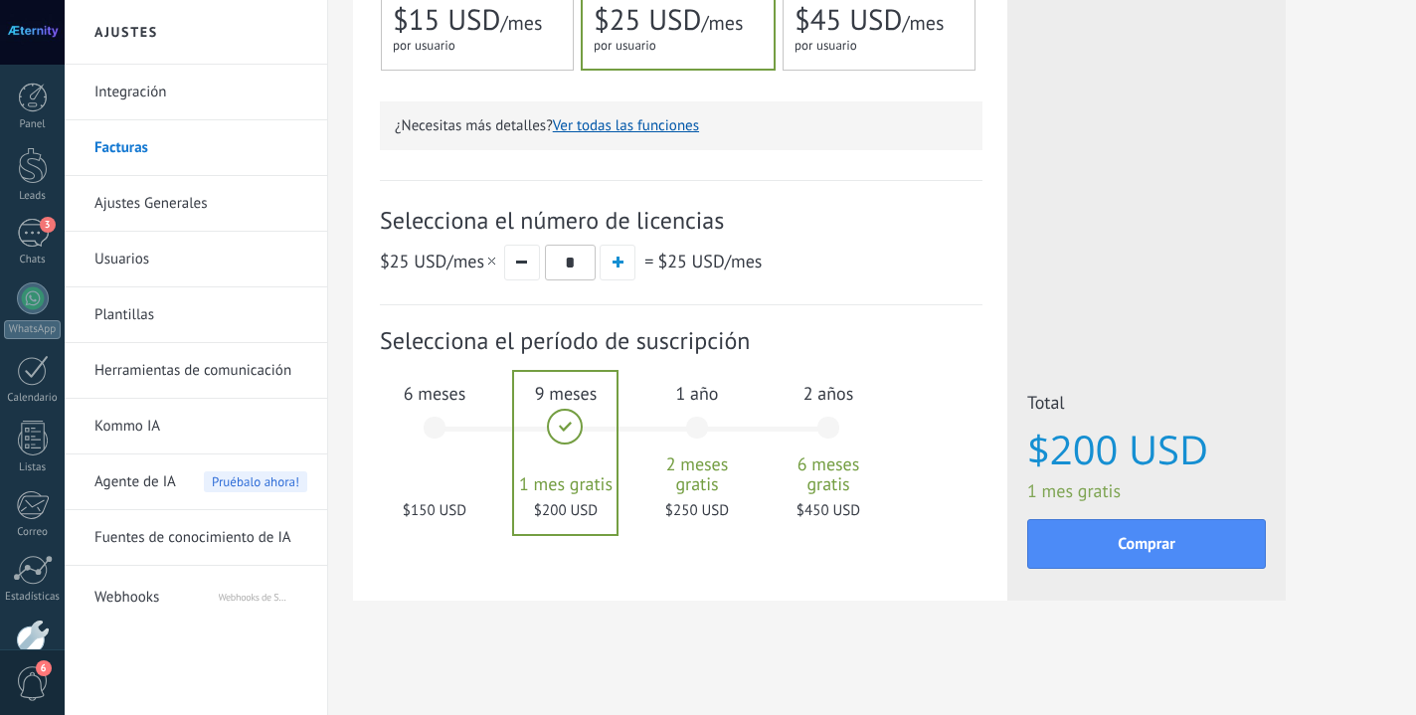
click at [837, 425] on div "2 años 6 meses gratis $450 USD" at bounding box center [827, 437] width 107 height 140
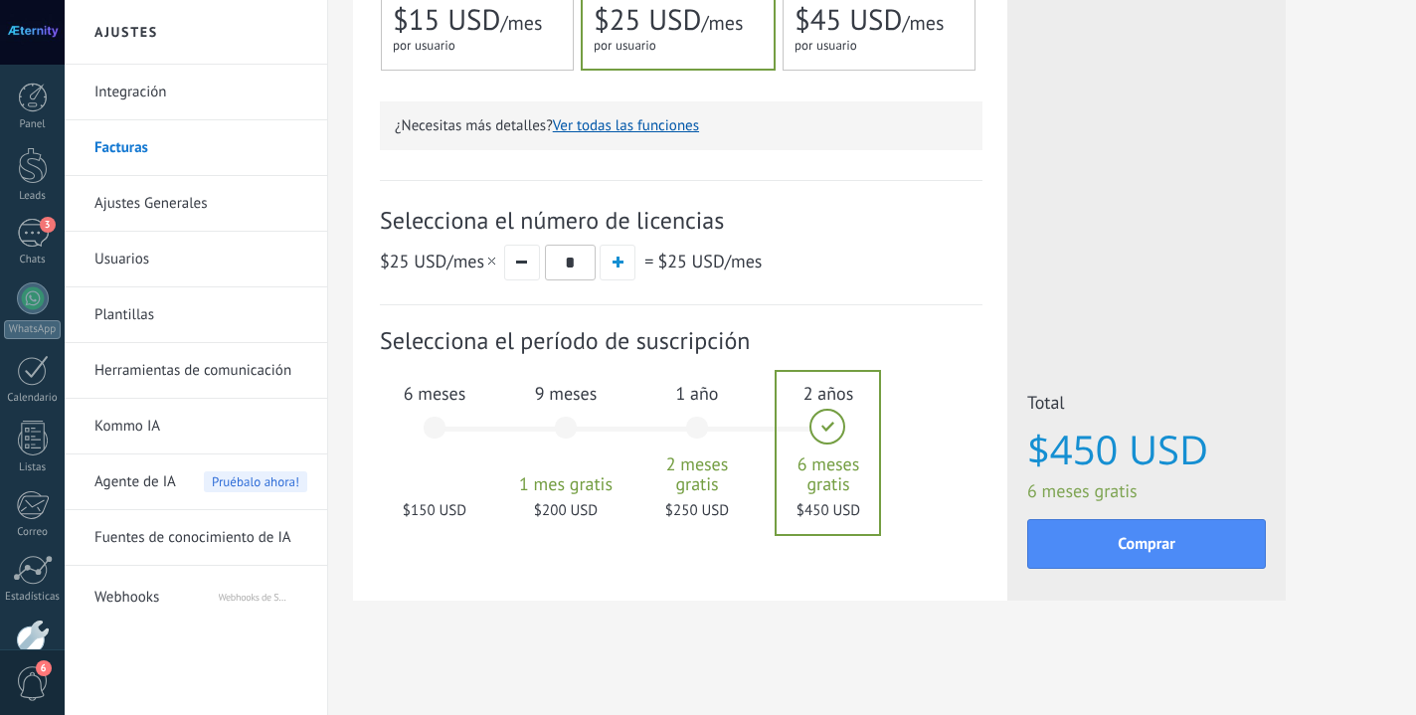
click at [436, 432] on div "6 meses $150 USD" at bounding box center [434, 437] width 107 height 140
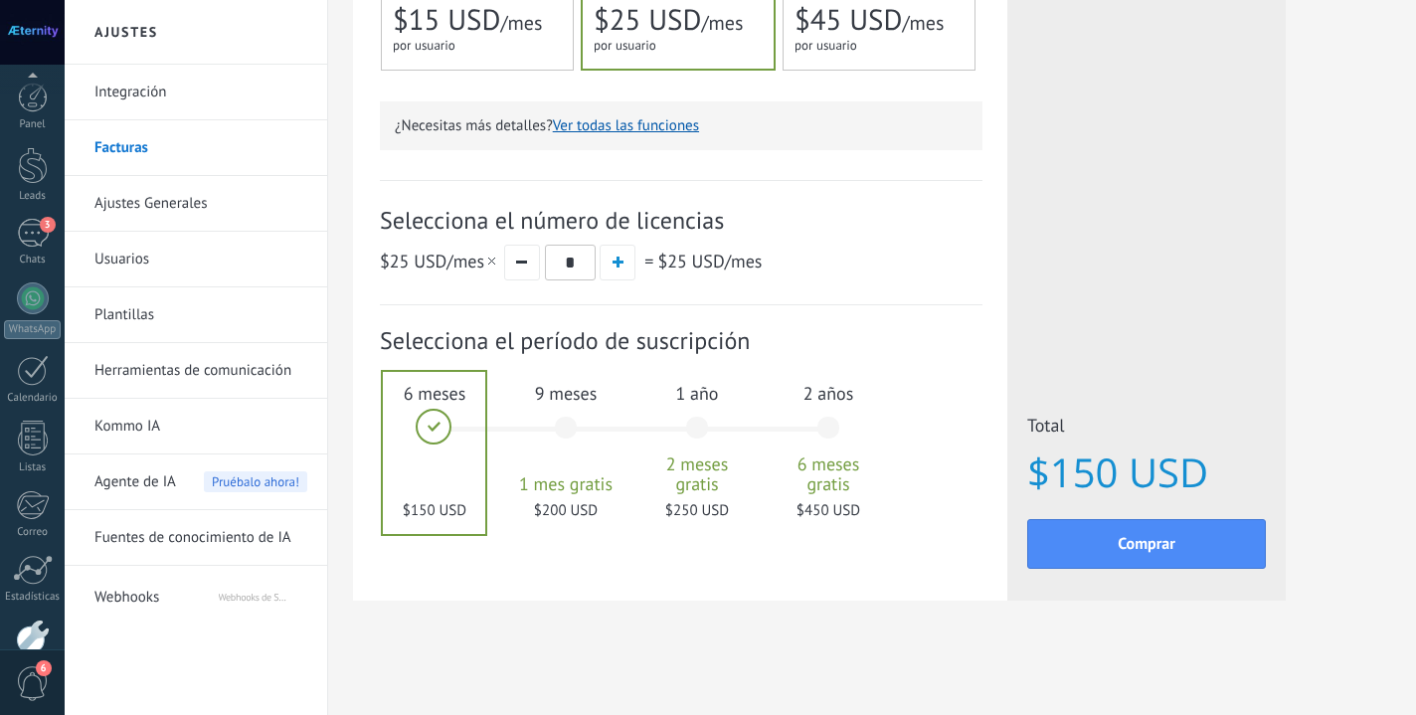
click at [26, 34] on div at bounding box center [32, 32] width 65 height 65
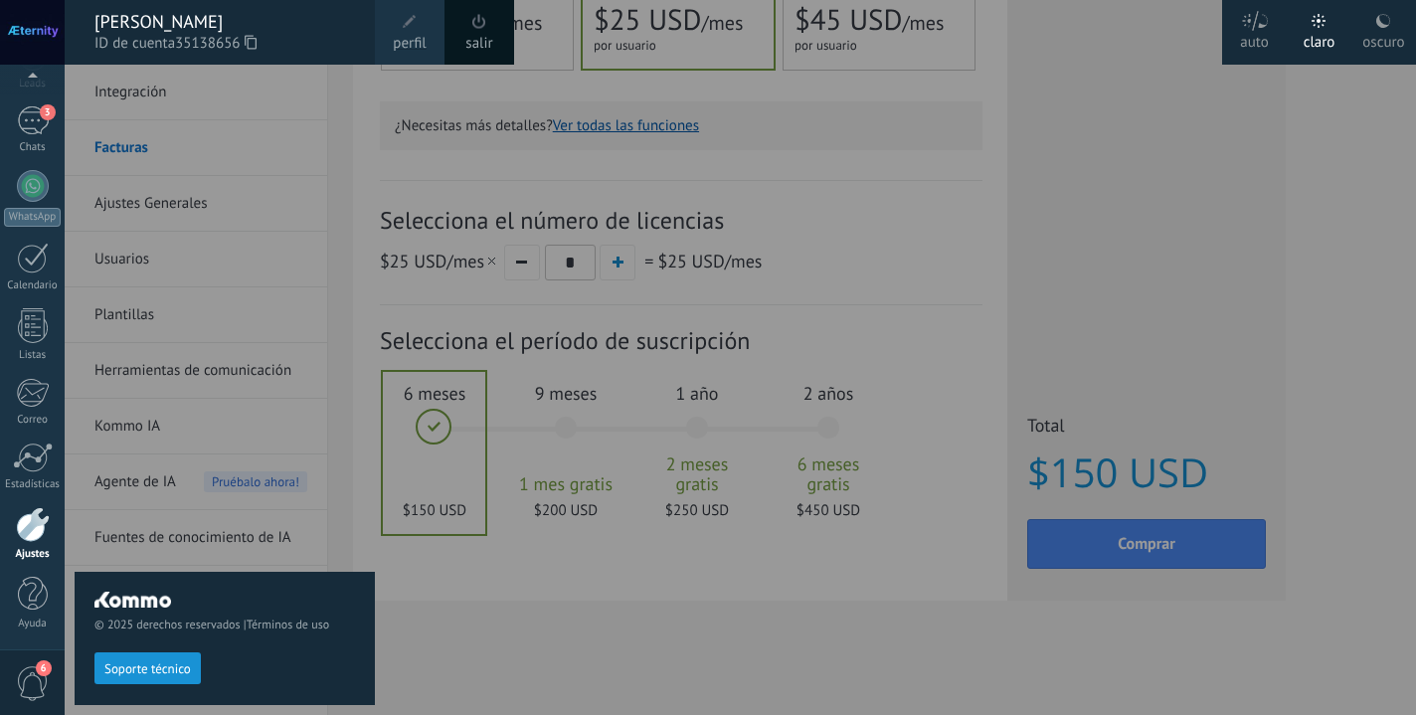
click at [723, 204] on div at bounding box center [773, 357] width 1416 height 715
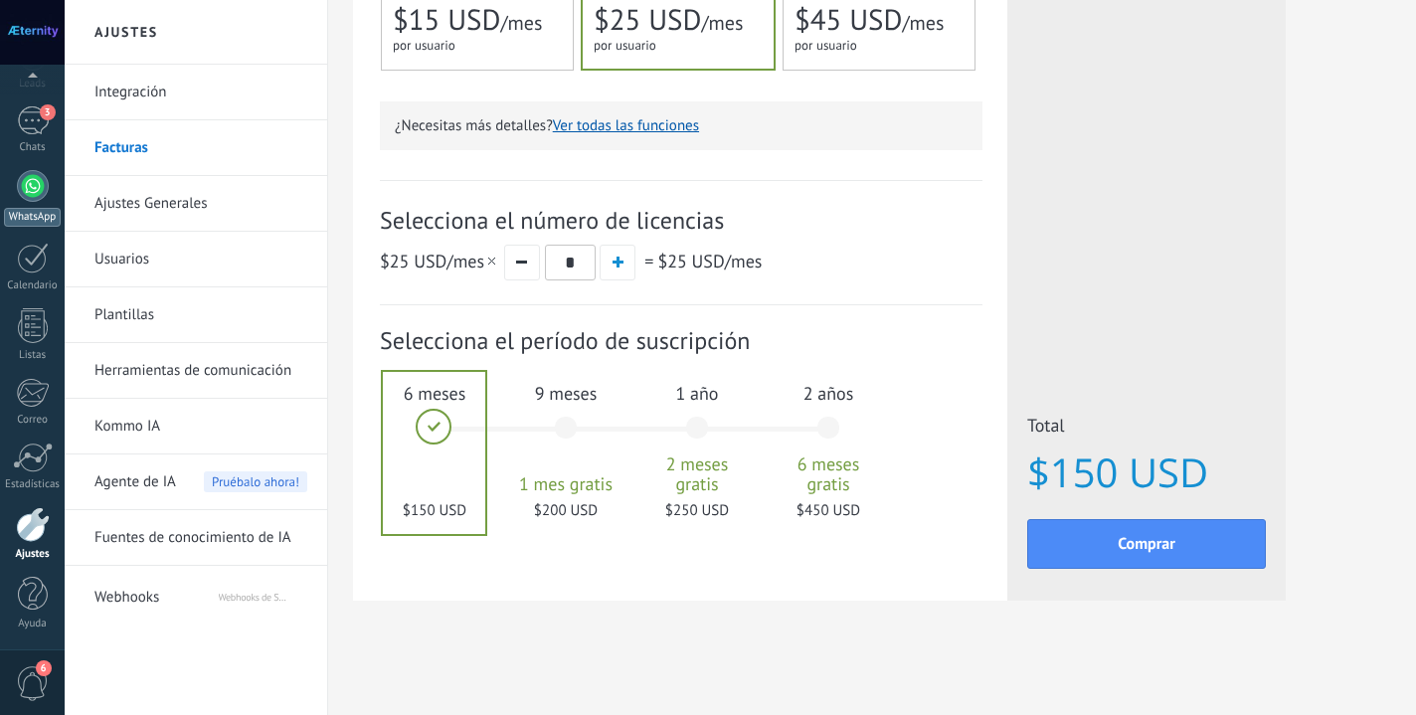
click at [28, 190] on div at bounding box center [33, 186] width 32 height 32
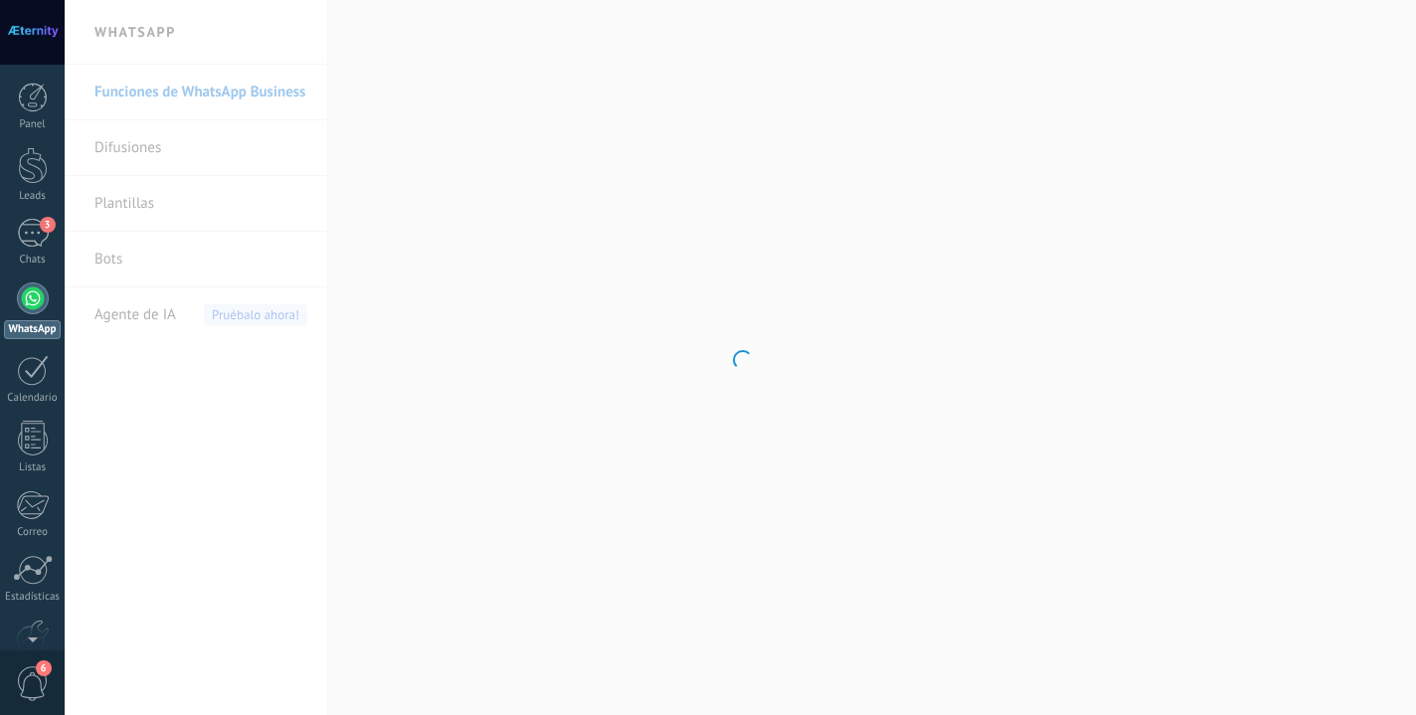
click at [501, 329] on div at bounding box center [740, 357] width 1351 height 715
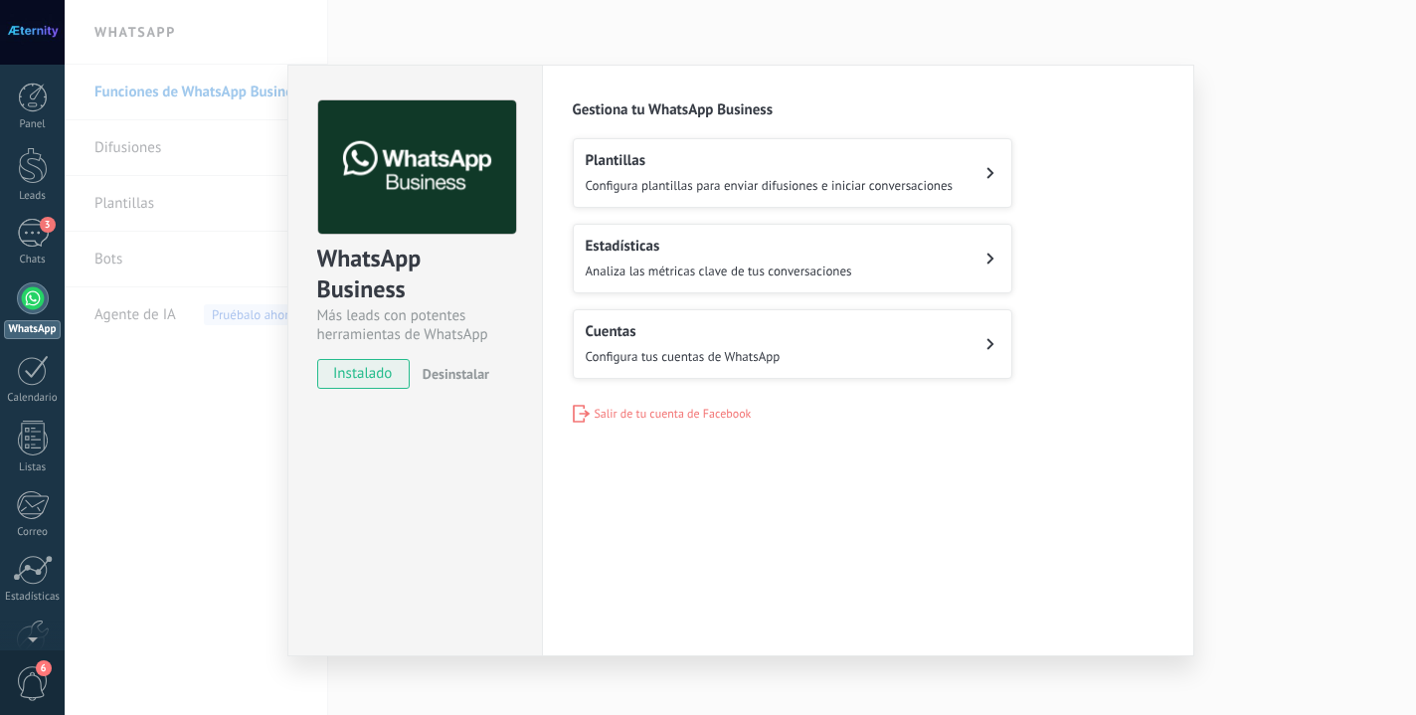
click at [711, 355] on span "Configura tus cuentas de WhatsApp" at bounding box center [683, 356] width 195 height 17
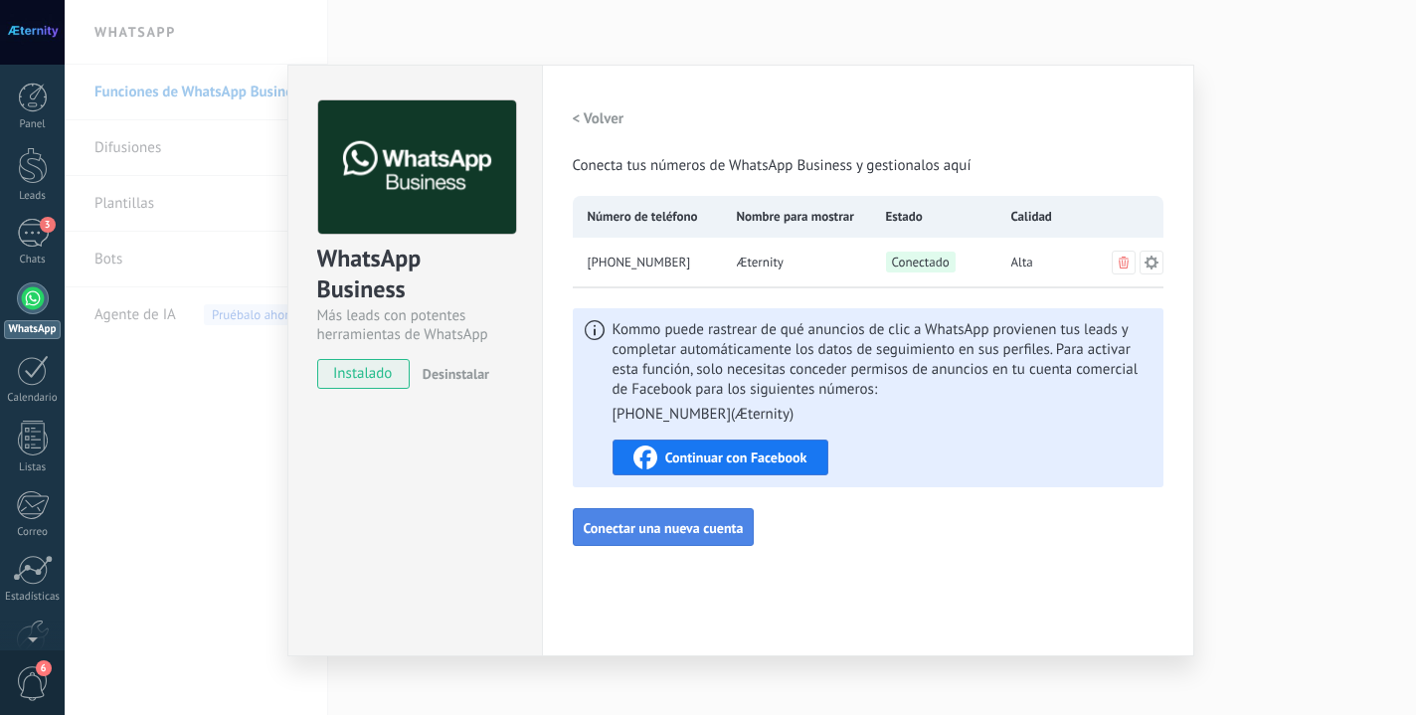
click at [666, 533] on span "Conectar una nueva cuenta" at bounding box center [664, 528] width 160 height 14
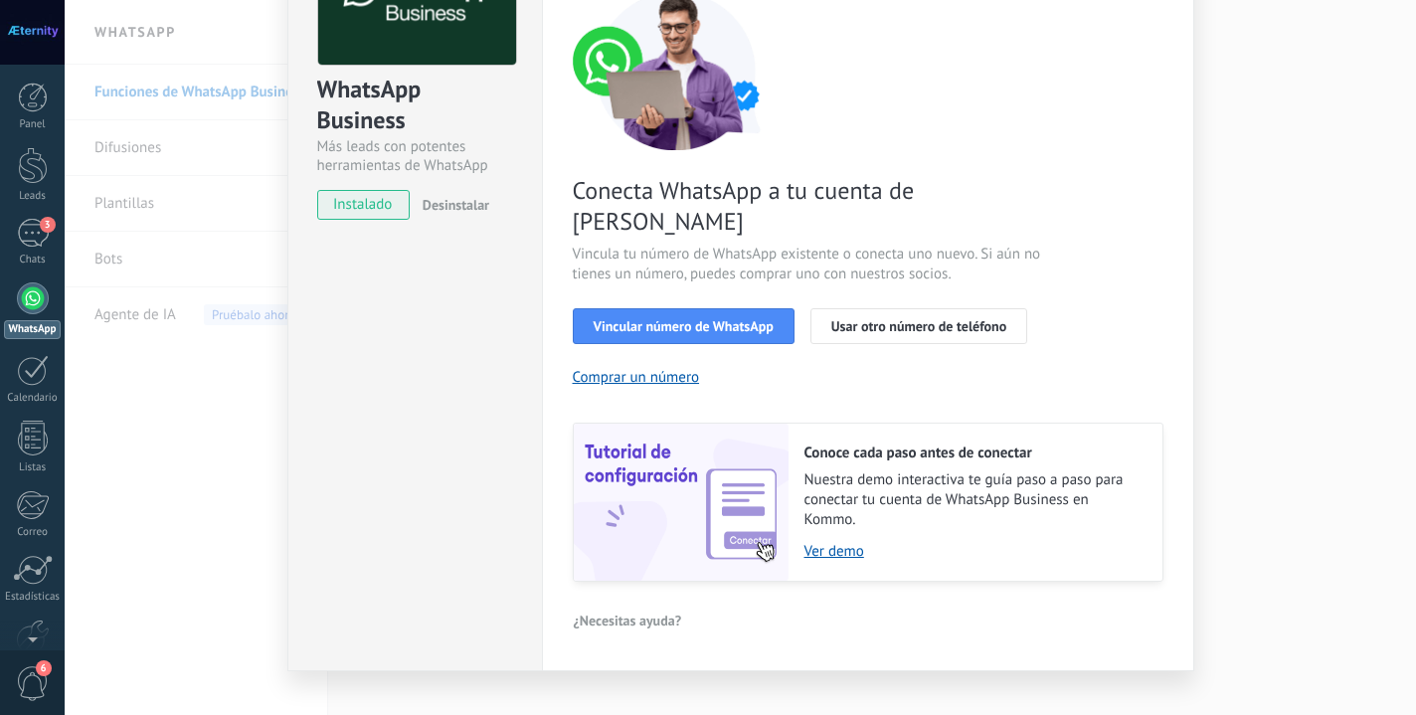
scroll to position [168, 0]
click at [686, 320] on span "Vincular número de WhatsApp" at bounding box center [683, 327] width 180 height 14
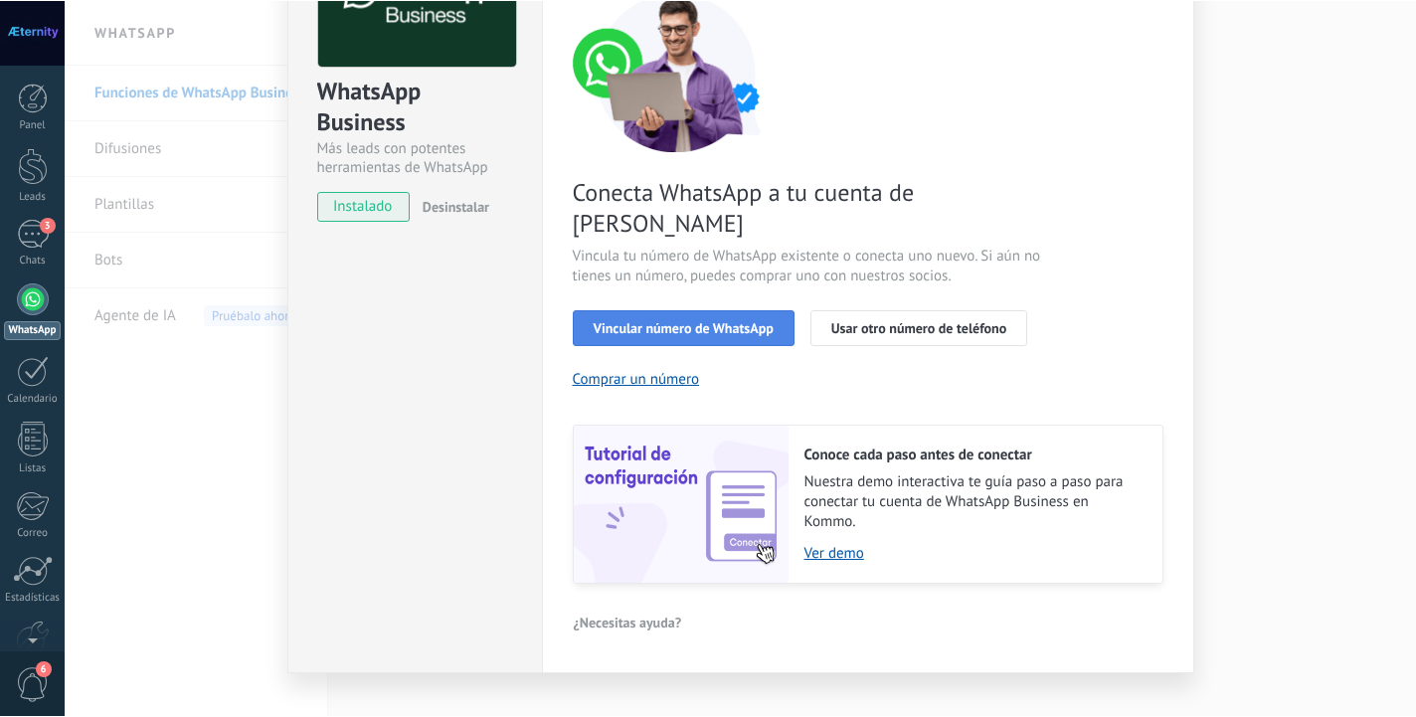
scroll to position [110, 0]
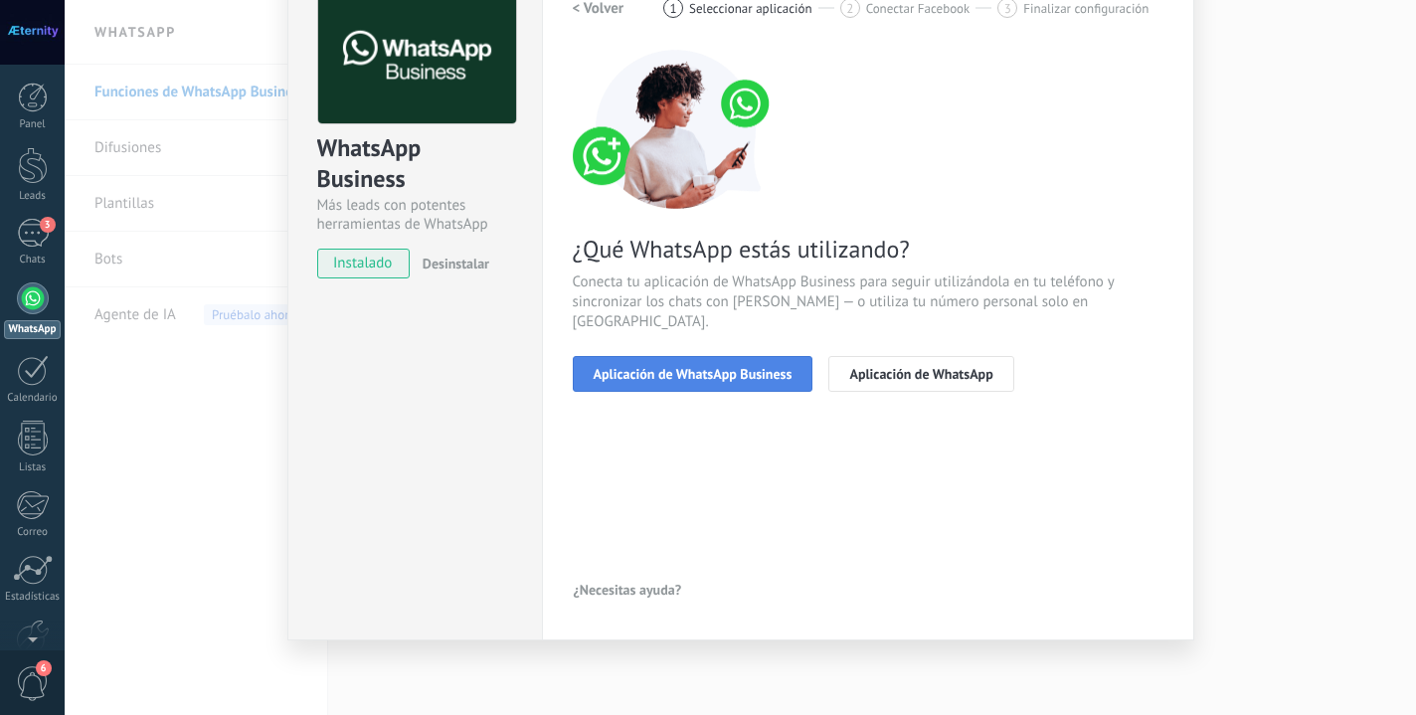
click at [679, 367] on span "Aplicación de WhatsApp Business" at bounding box center [692, 374] width 199 height 14
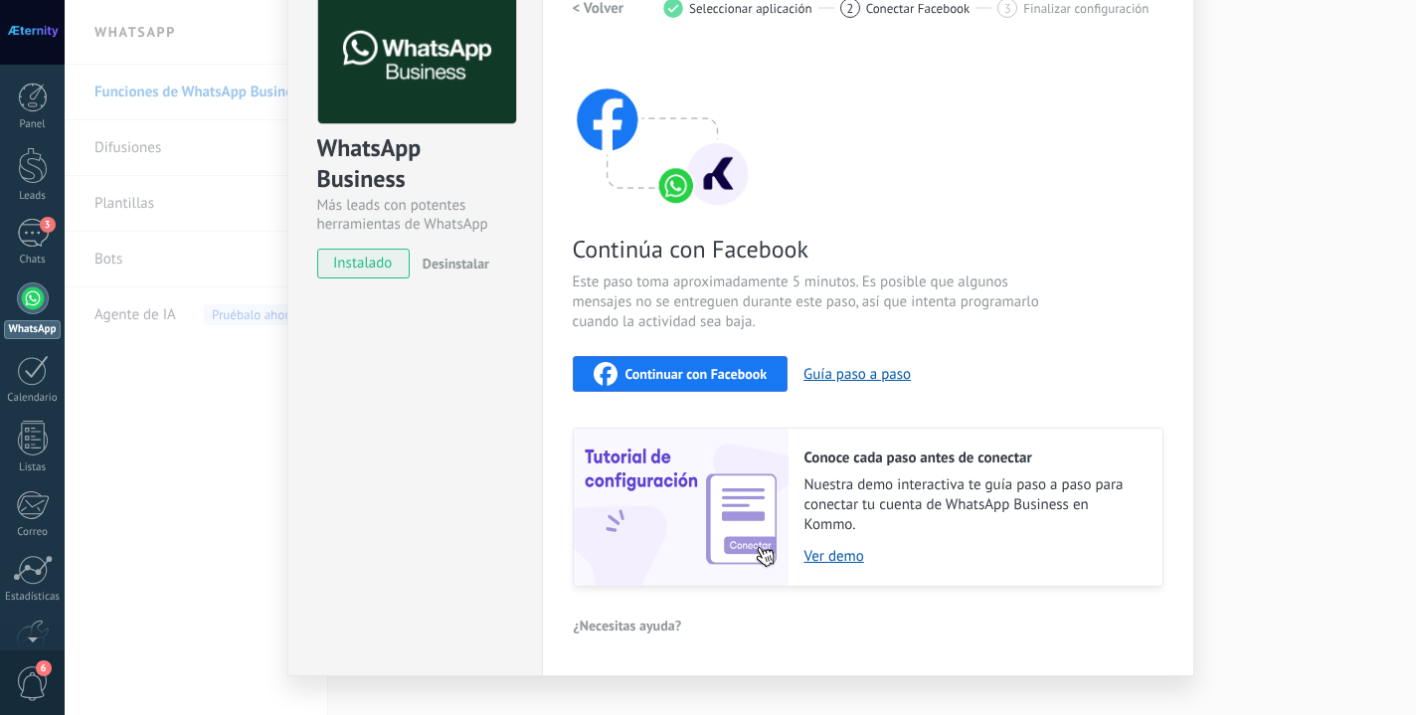
click at [700, 368] on span "Continuar con Facebook" at bounding box center [696, 374] width 142 height 14
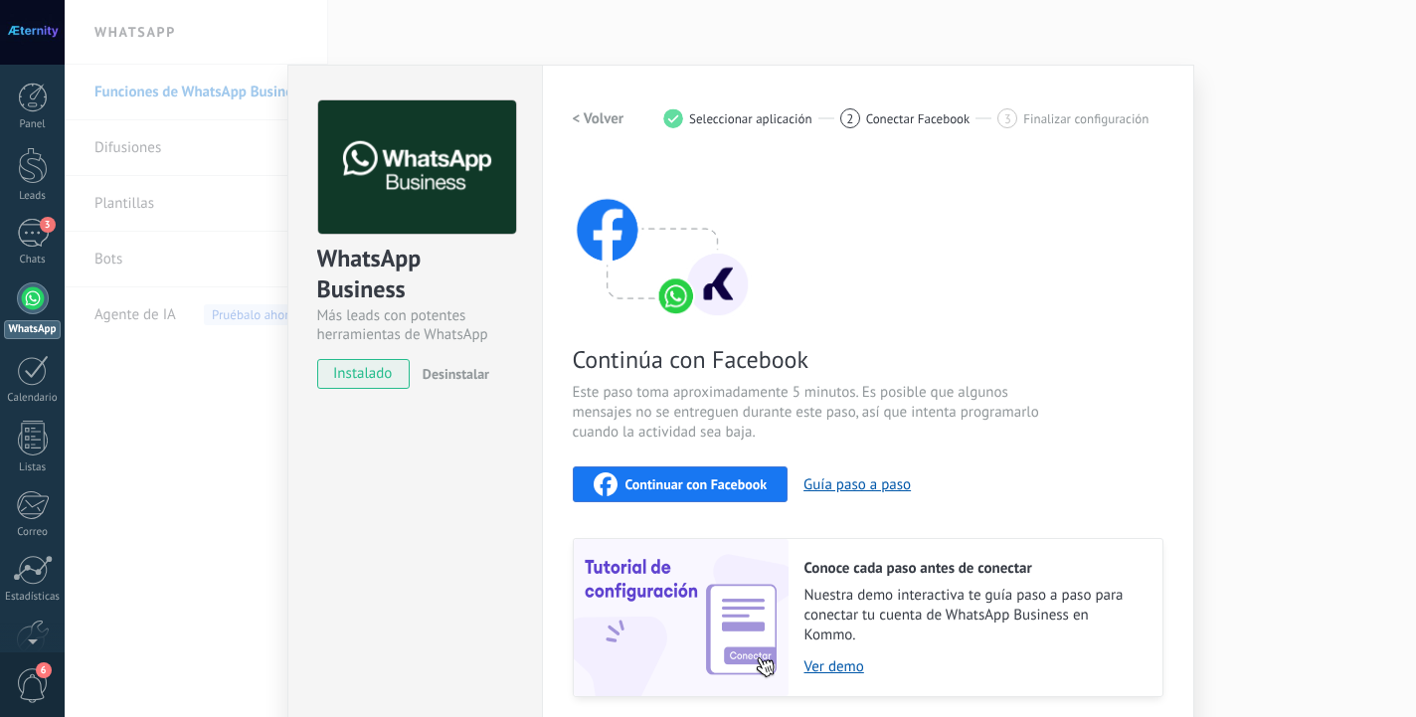
scroll to position [0, 0]
